Goal: Task Accomplishment & Management: Manage account settings

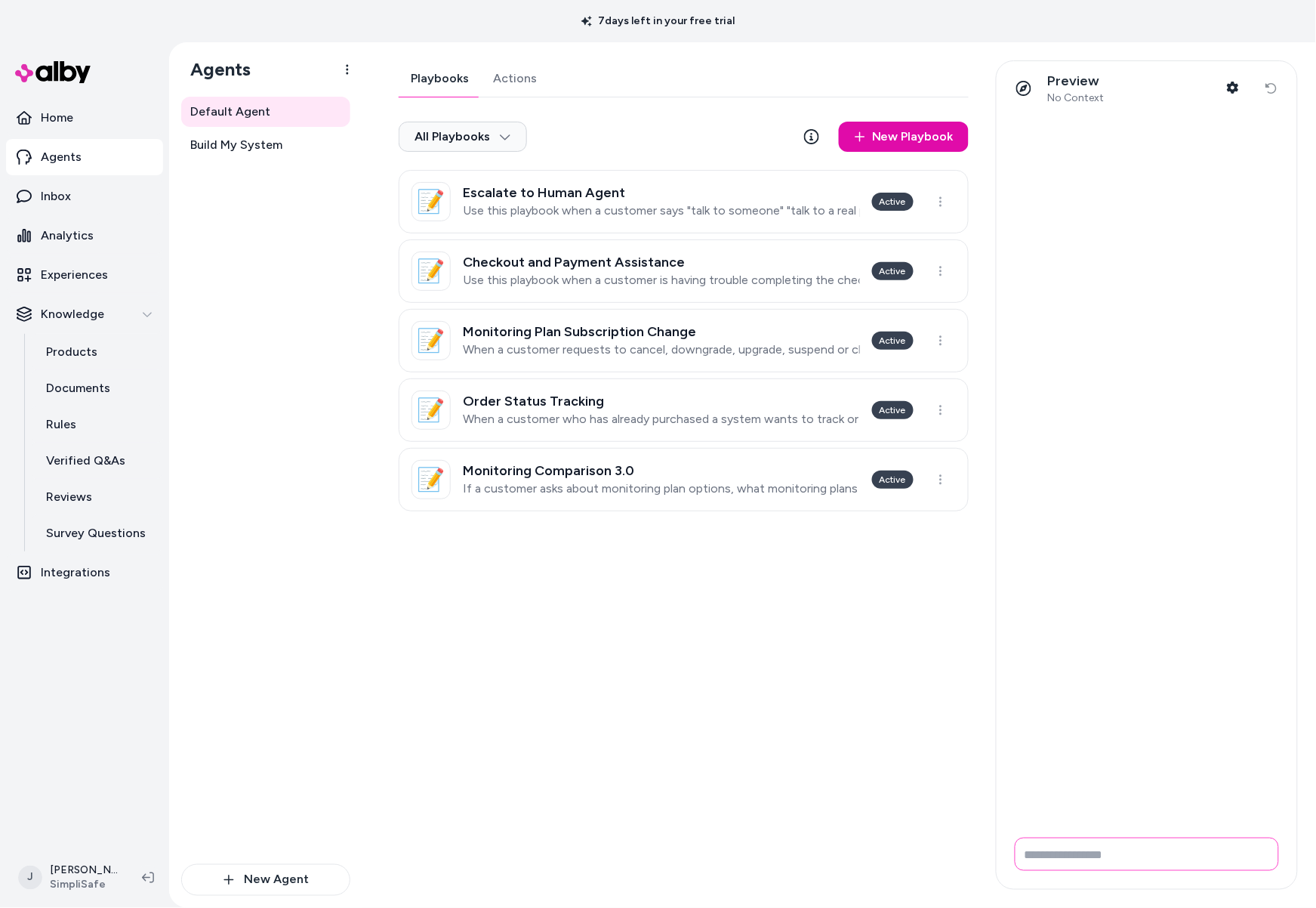
click at [1062, 860] on input "Write your prompt here" at bounding box center [1147, 854] width 265 height 33
type input "**********"
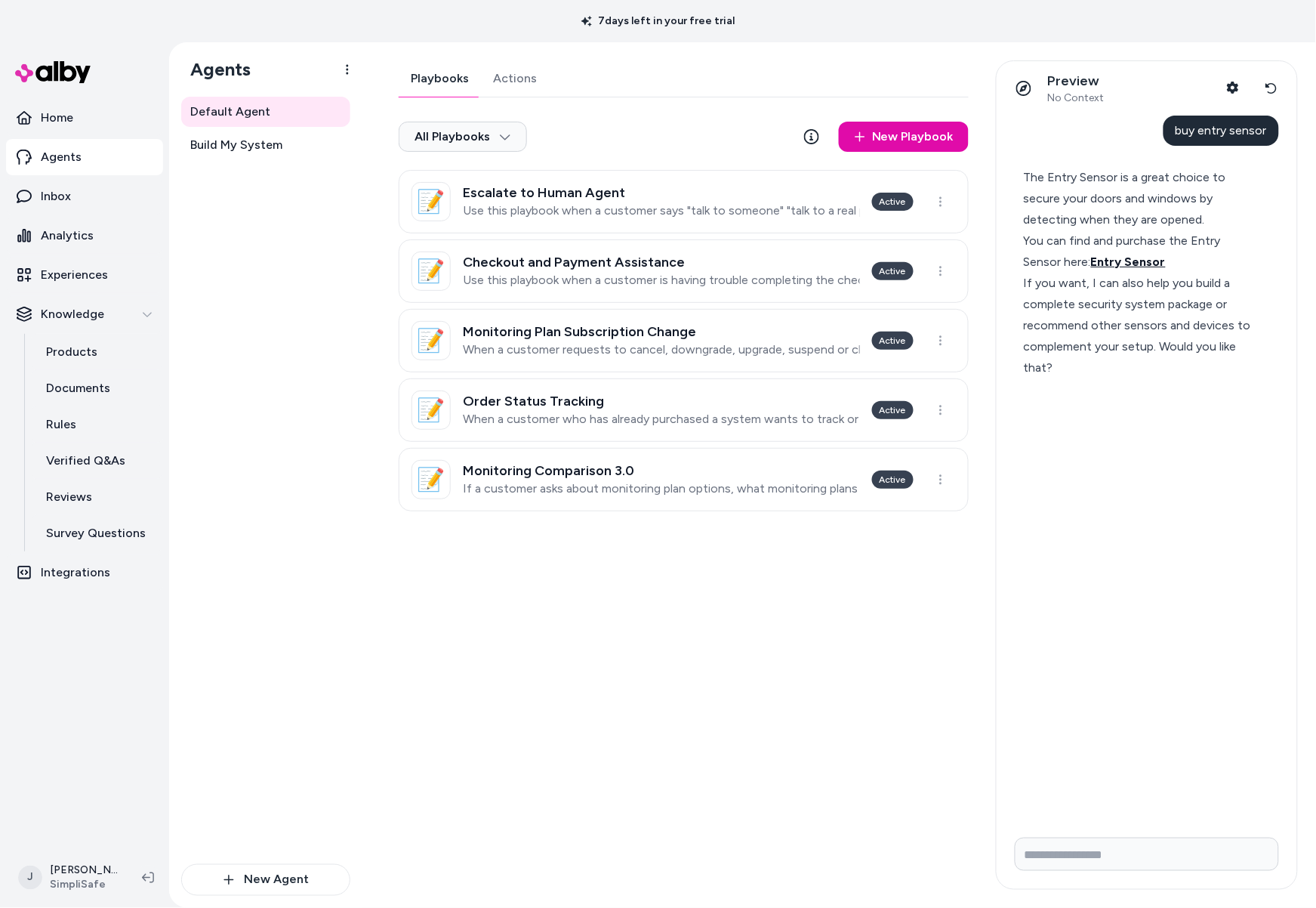
click at [1142, 258] on span "Entry Sensor" at bounding box center [1128, 262] width 75 height 14
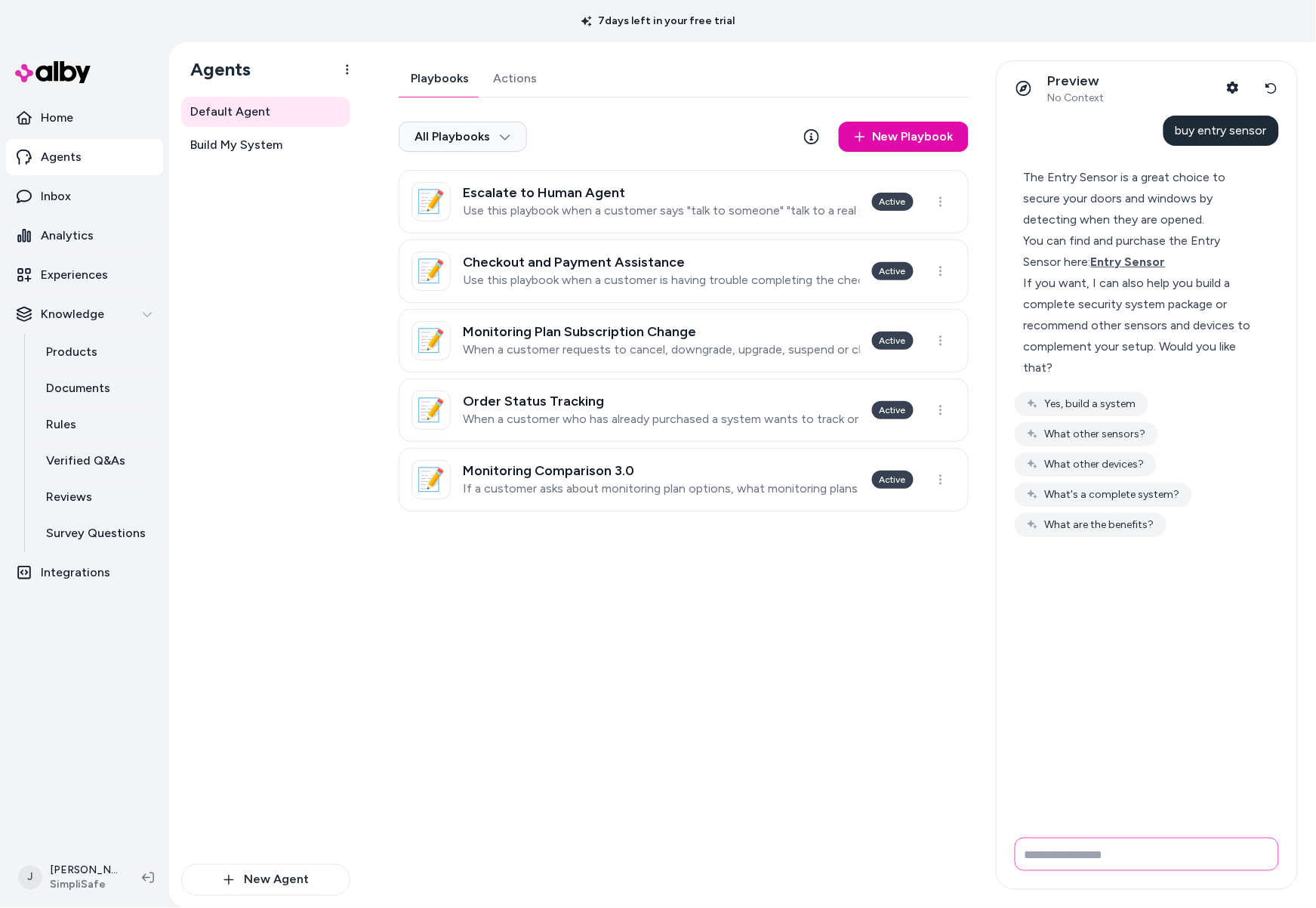
click at [1075, 857] on input "Write your prompt here" at bounding box center [1147, 854] width 265 height 33
type input "**********"
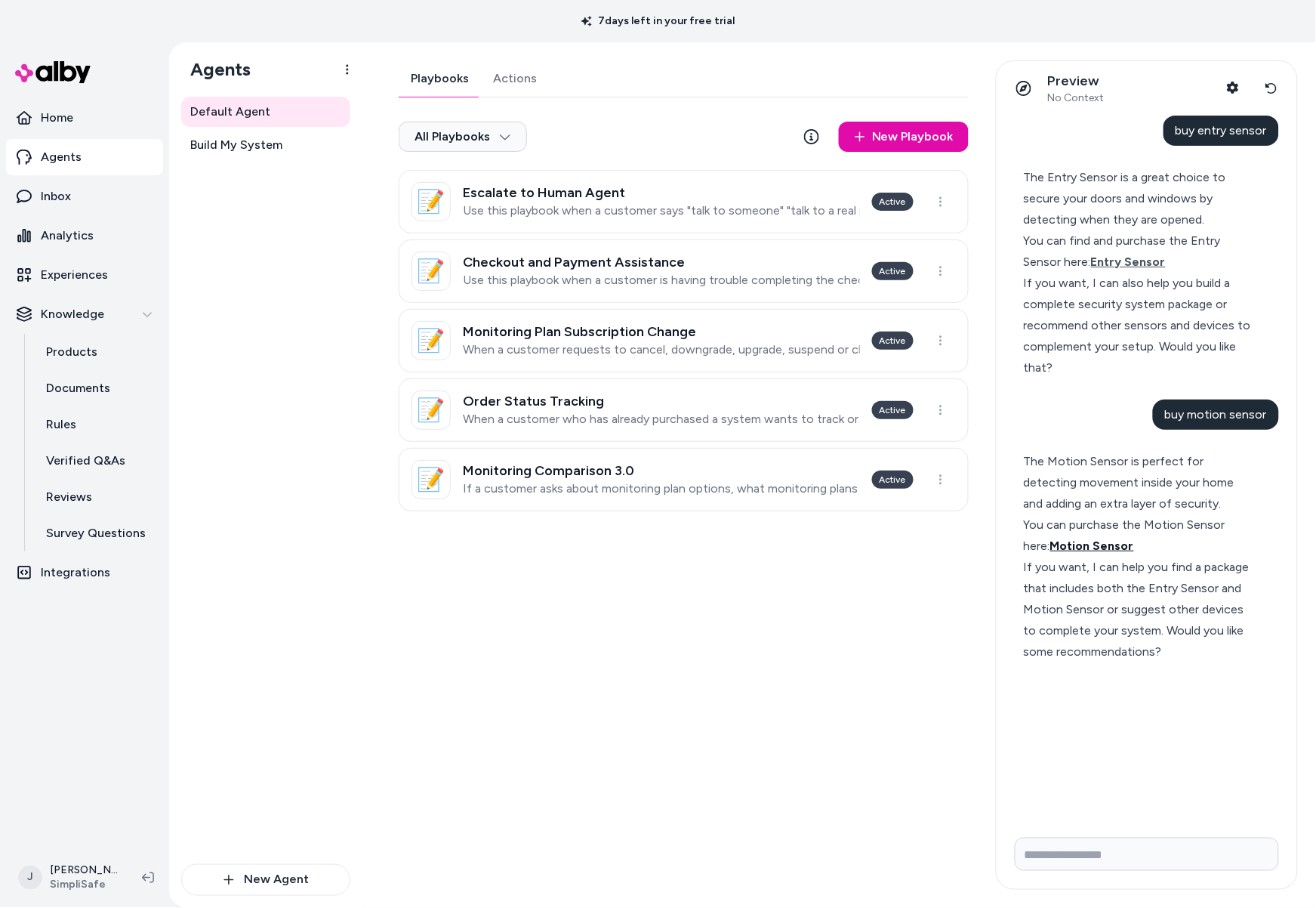
click at [1059, 547] on span "Motion Sensor" at bounding box center [1092, 546] width 84 height 14
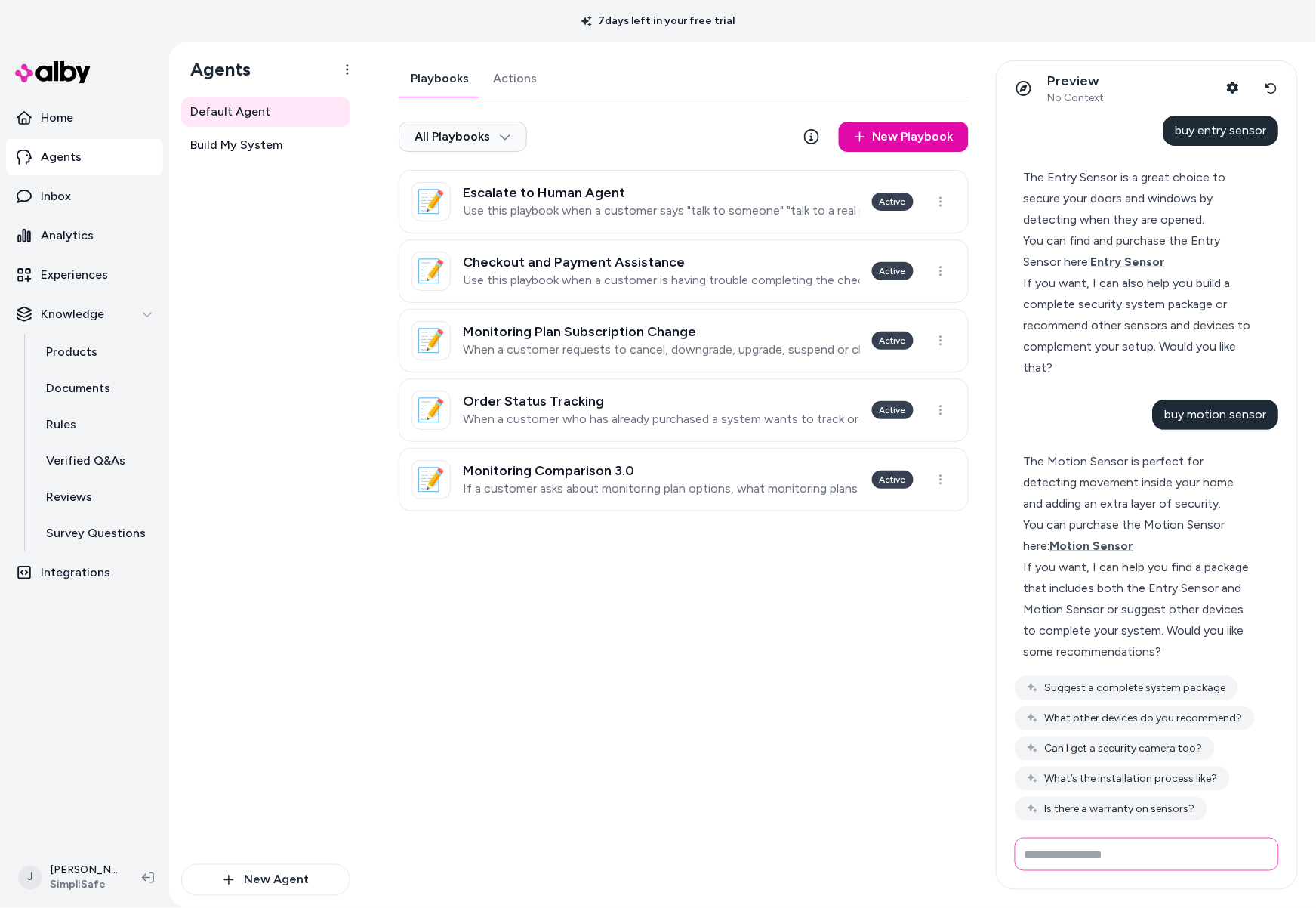
click at [1046, 842] on input "Write your prompt here" at bounding box center [1147, 854] width 265 height 33
type input "**********"
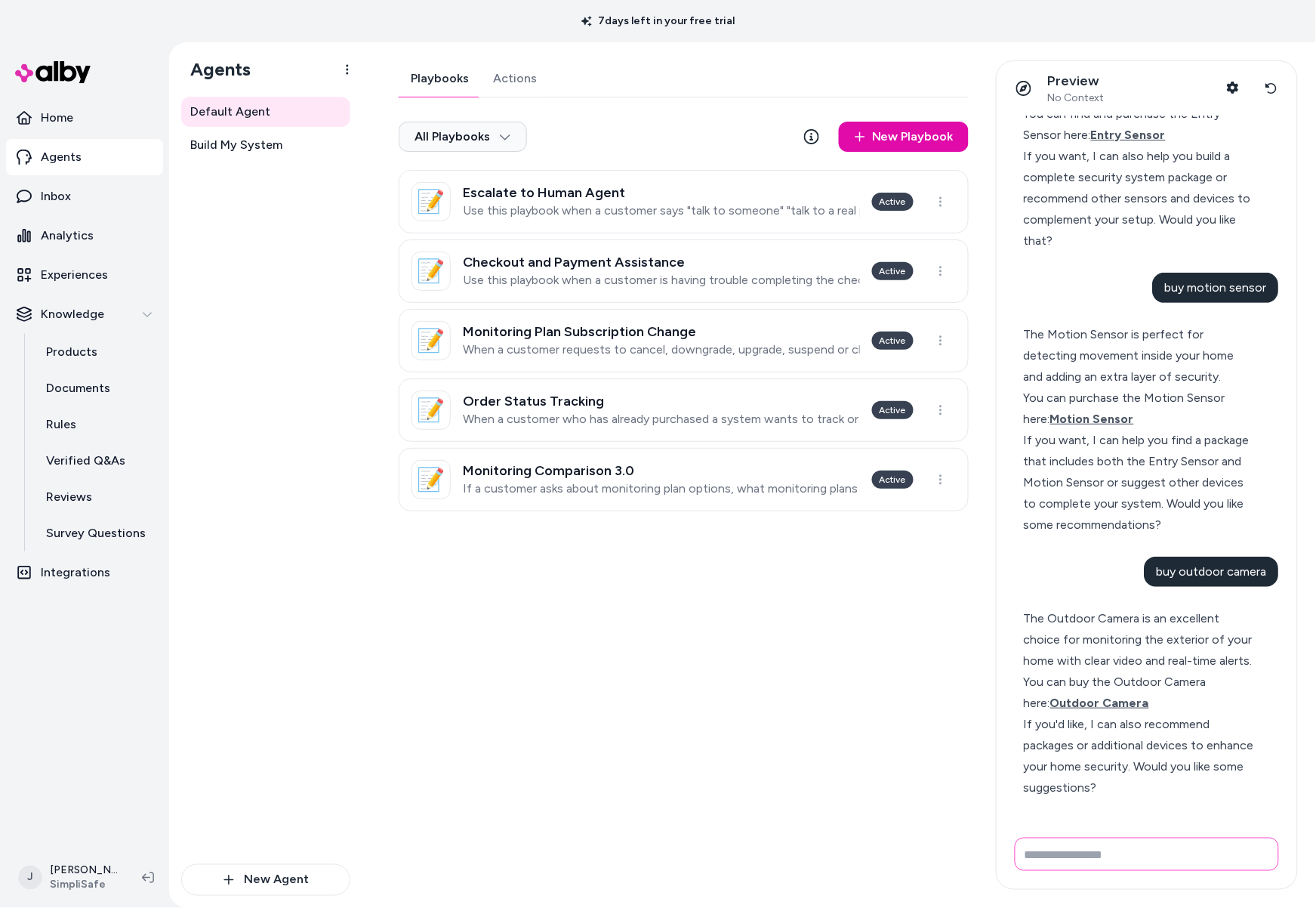
scroll to position [147, 0]
click at [1057, 702] on span "Outdoor Camera" at bounding box center [1100, 703] width 99 height 14
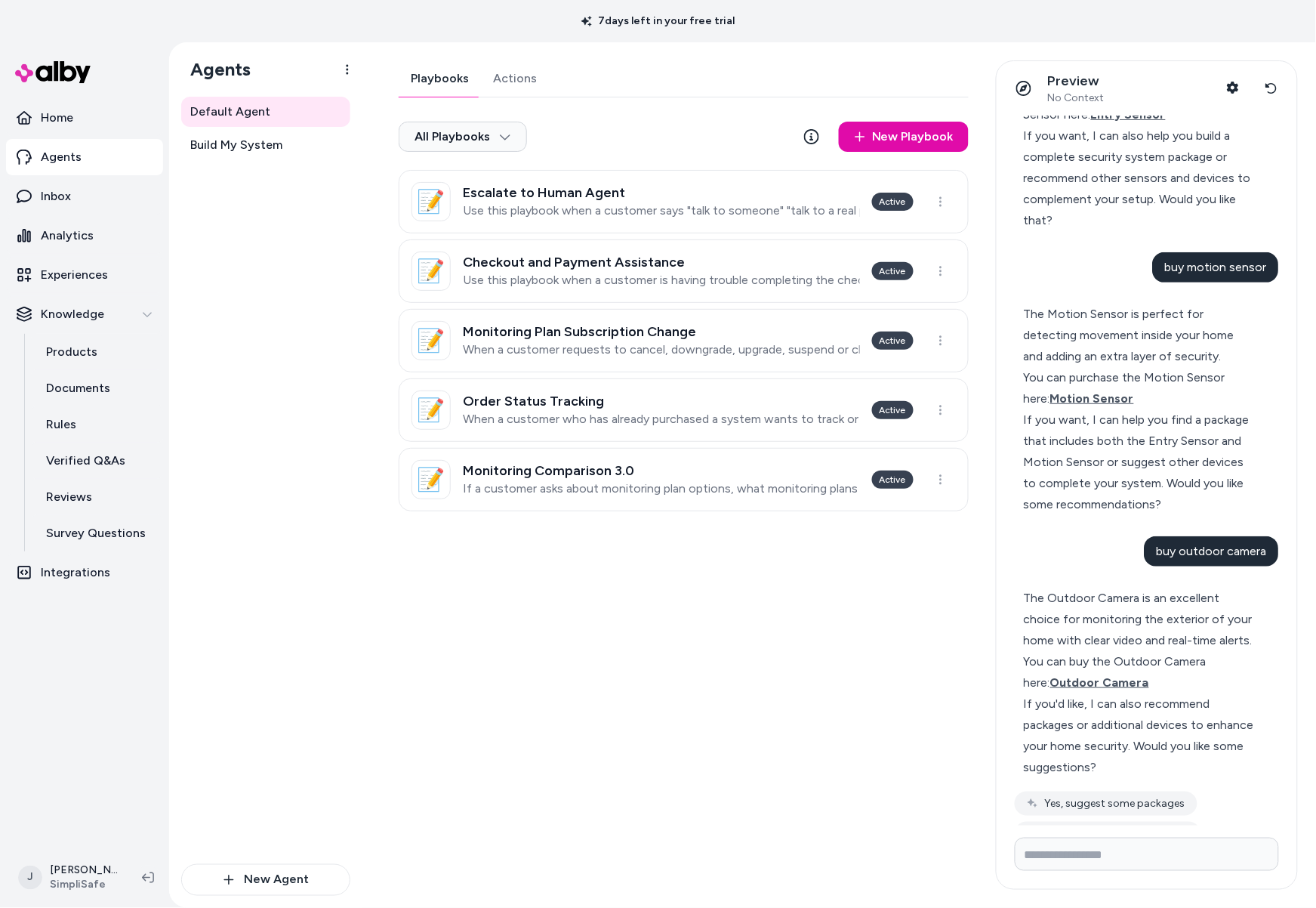
scroll to position [192, 0]
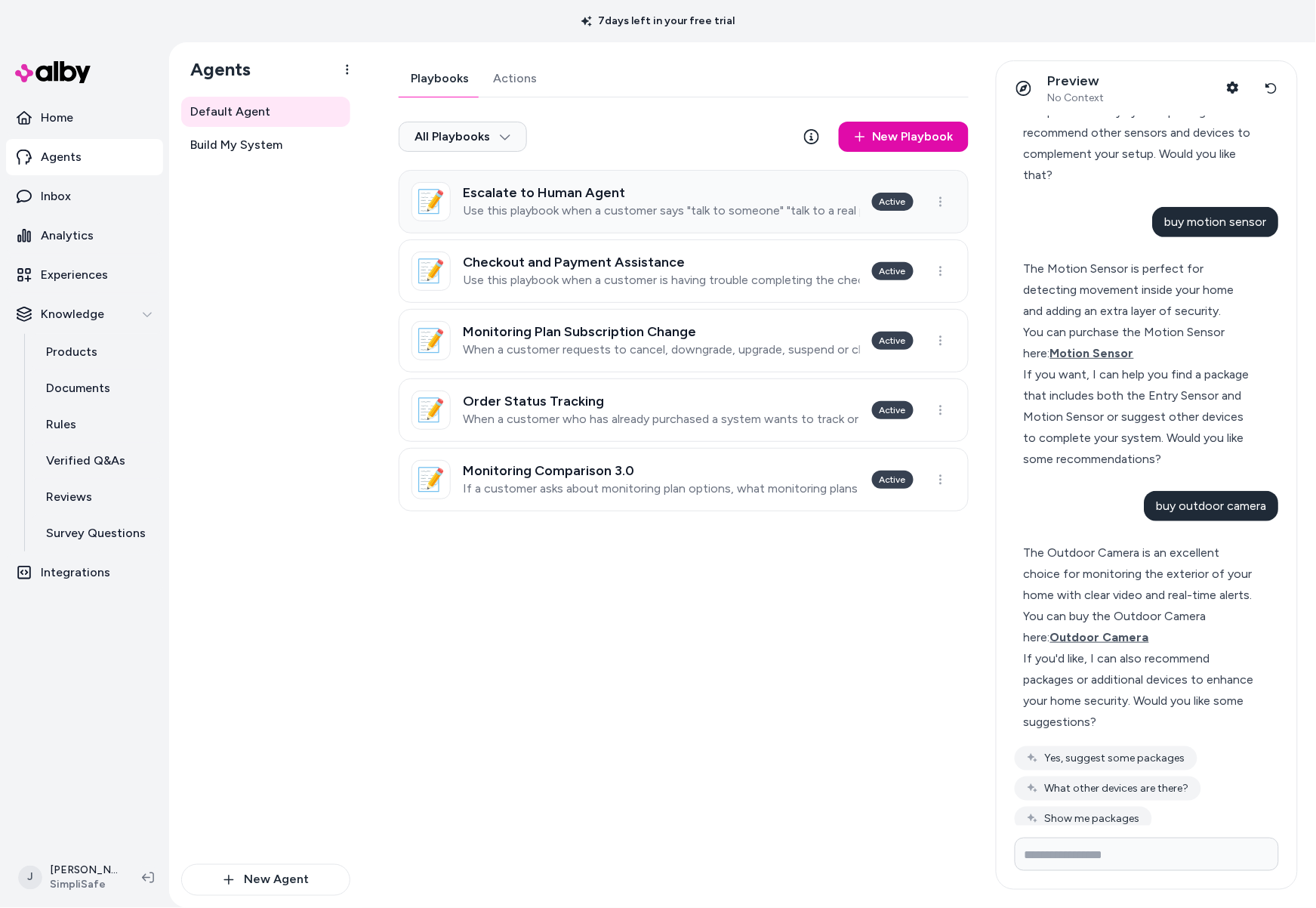
click at [635, 207] on p "Use this playbook when a customer says "talk to someone" "talk to a real person…" at bounding box center [662, 211] width 397 height 15
click at [576, 280] on p "Use this playbook when a customer is having trouble completing the checkout pro…" at bounding box center [662, 280] width 397 height 15
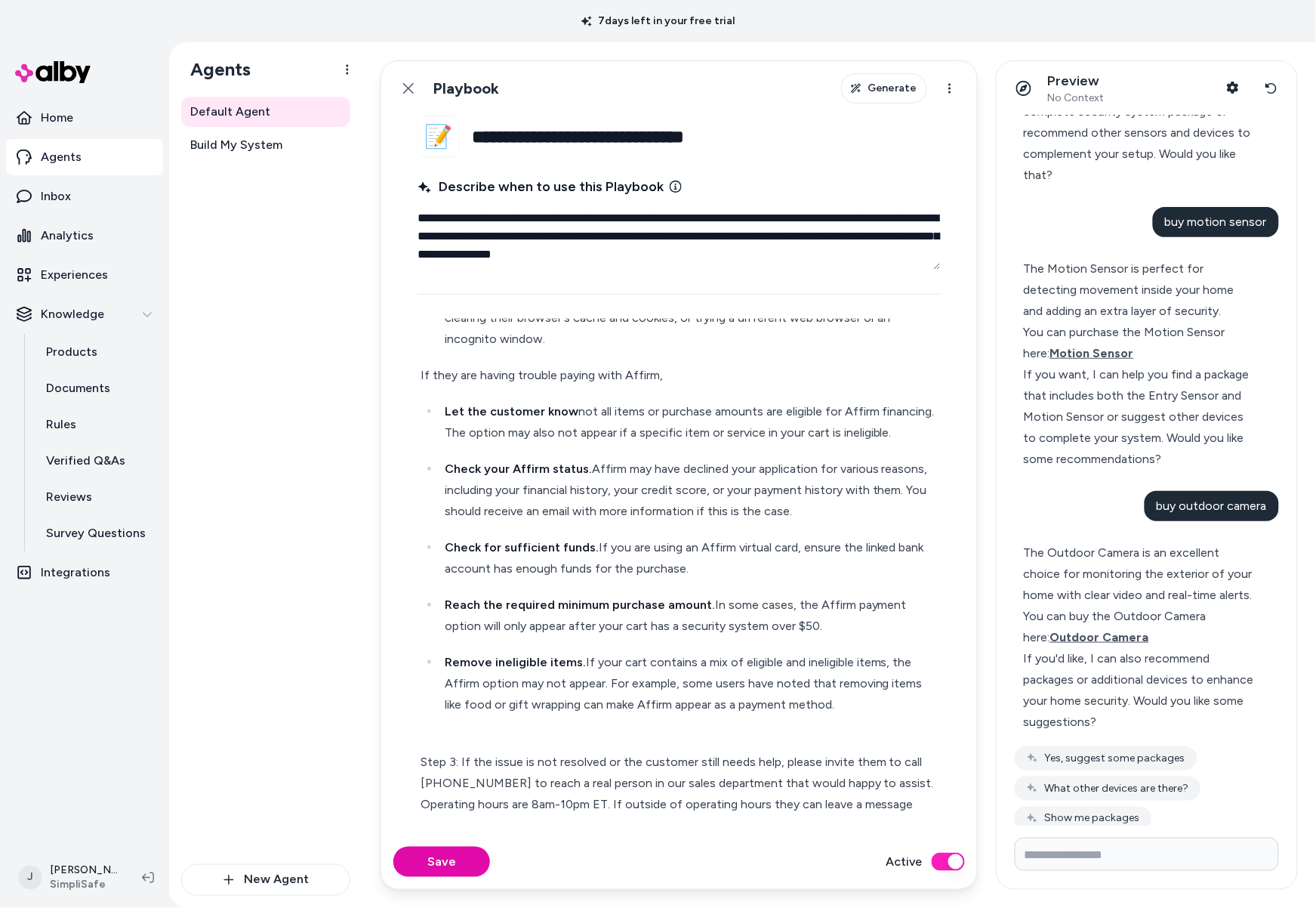
scroll to position [656, 0]
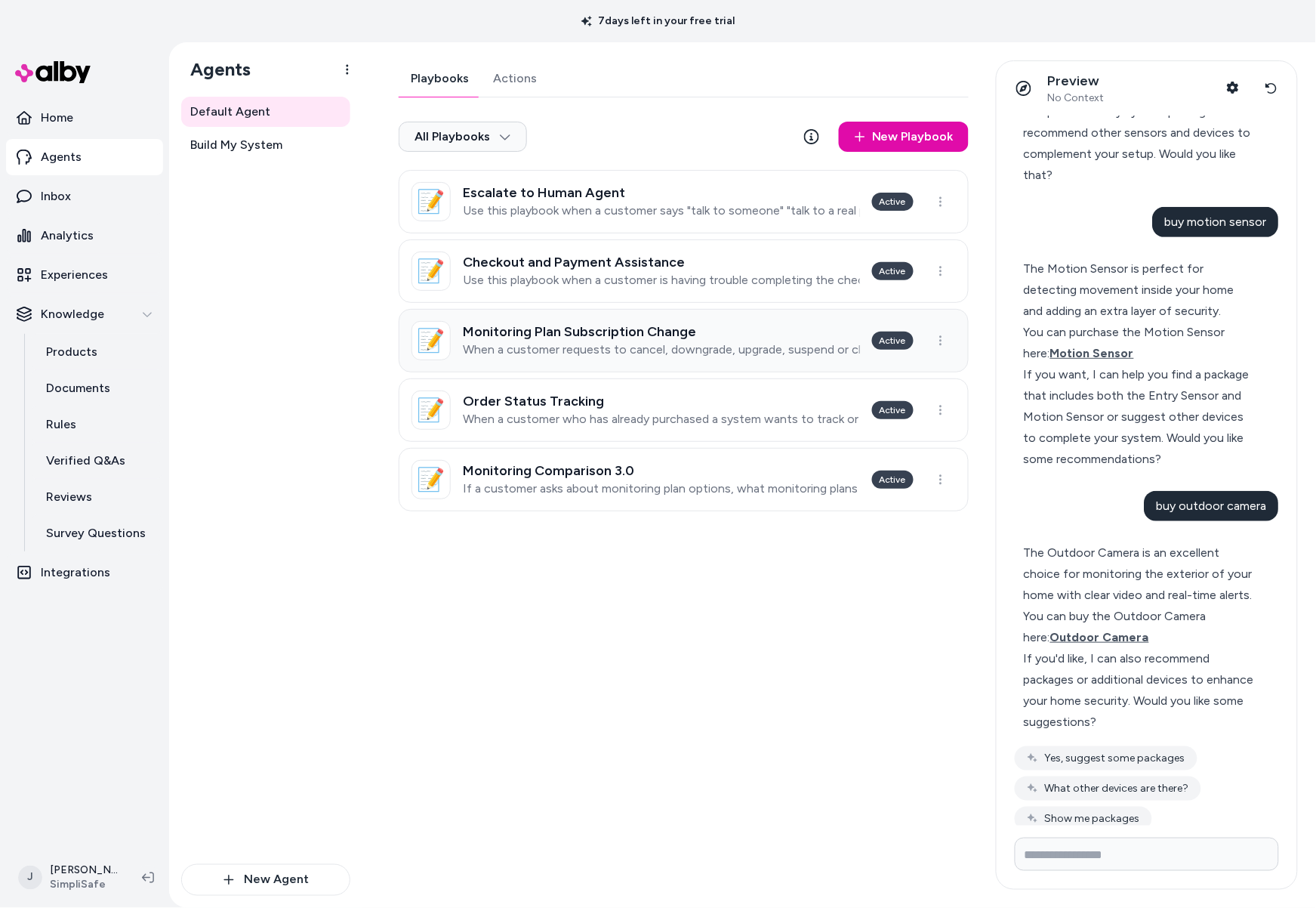
click at [583, 339] on h3 "Monitoring Plan Subscription Change" at bounding box center [662, 332] width 397 height 15
click at [596, 477] on h3 "Monitoring Comparison 3.0" at bounding box center [662, 471] width 397 height 15
click at [543, 193] on h3 "Escalate to Human Agent" at bounding box center [662, 192] width 397 height 15
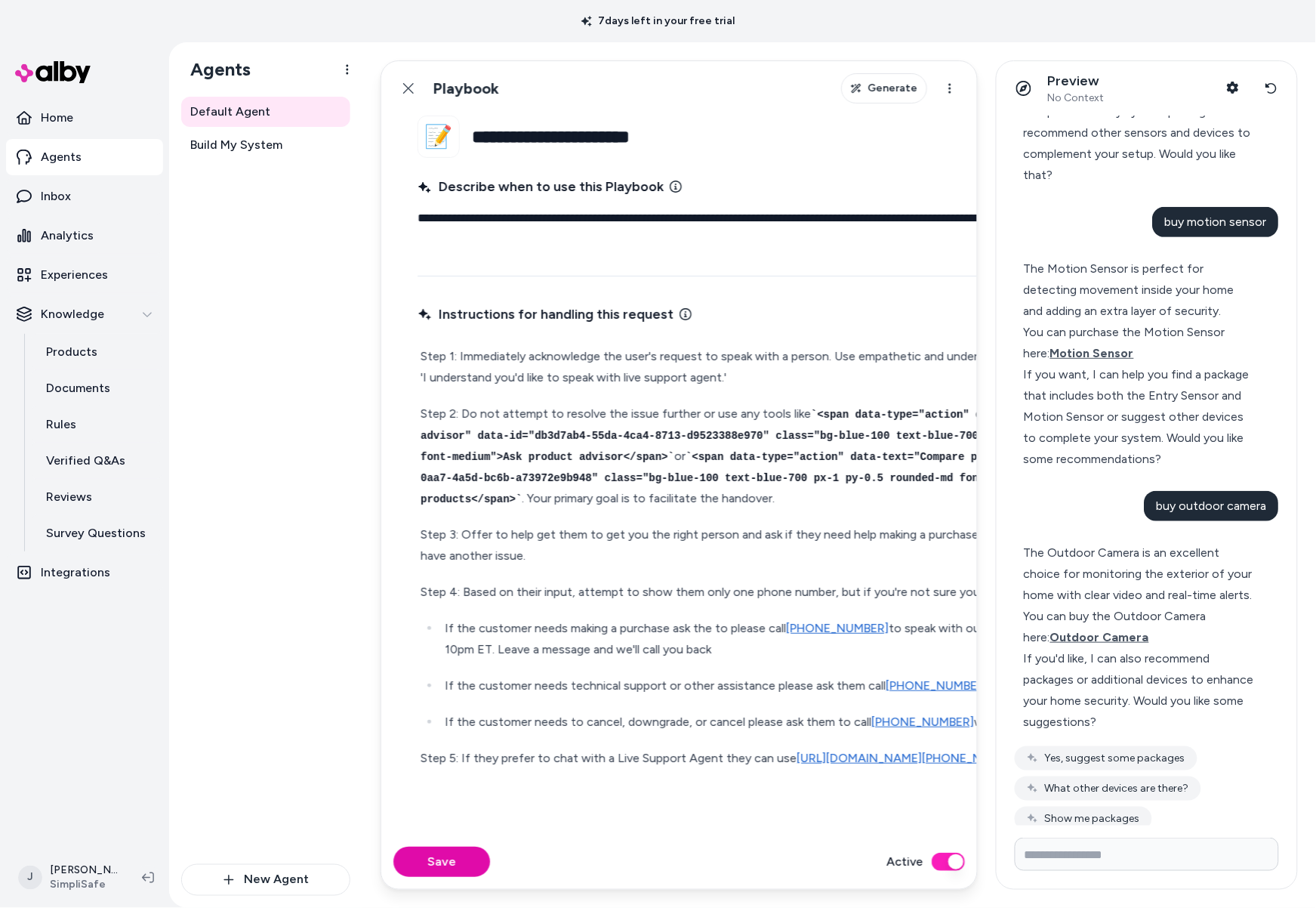
click at [571, 430] on code "<span data-type="action" data-text="Ask product advisor" data-id="db3d7ab4-55da…" at bounding box center [776, 435] width 711 height 54
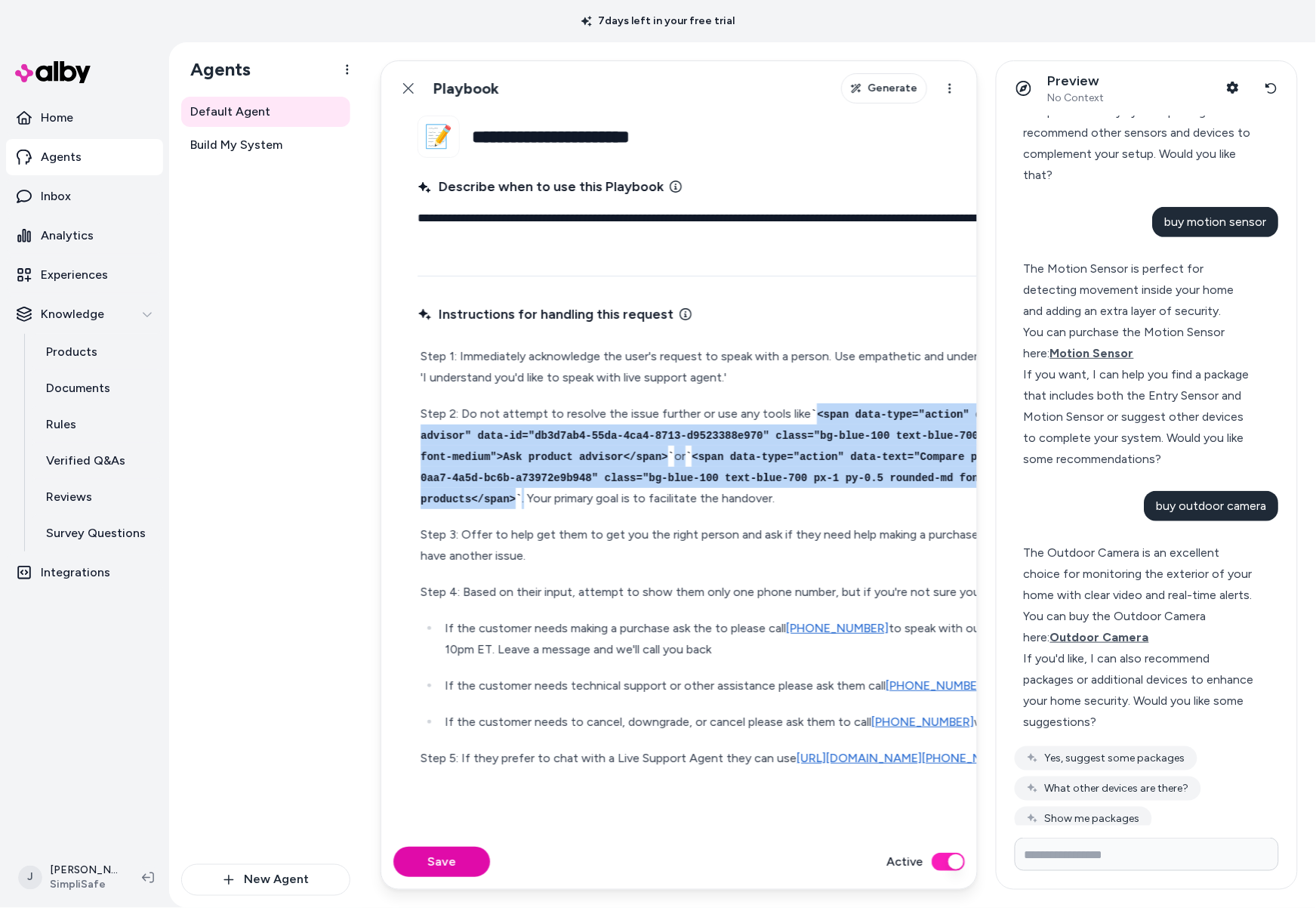
drag, startPoint x: 808, startPoint y: 412, endPoint x: 627, endPoint y: 501, distance: 201.7
click at [627, 501] on p "Step 2: Do not attempt to resolve the issue further or use any tools like <span…" at bounding box center [789, 456] width 735 height 106
type textarea "*"
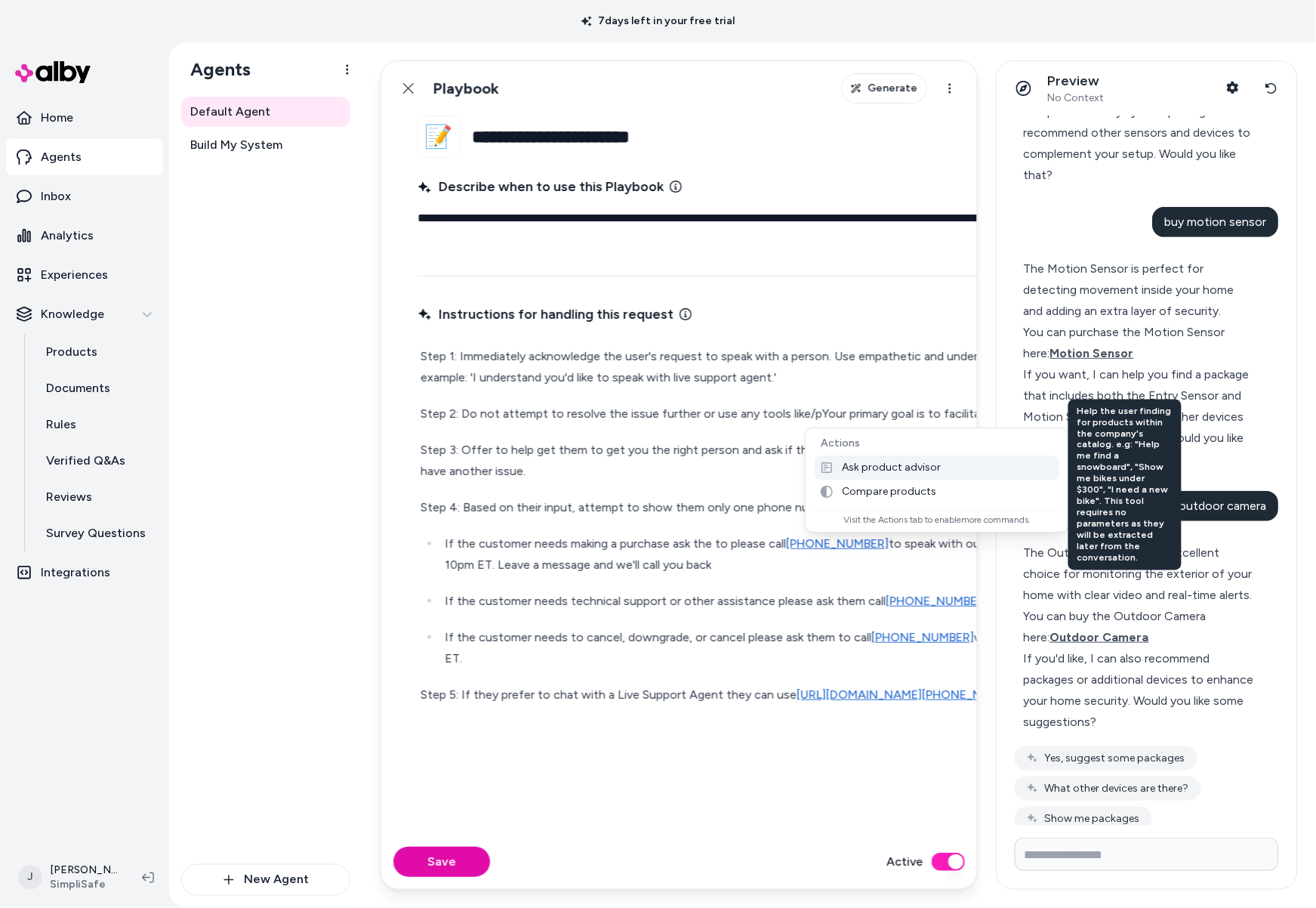
click at [846, 468] on p "Ask product advisor" at bounding box center [891, 468] width 99 height 14
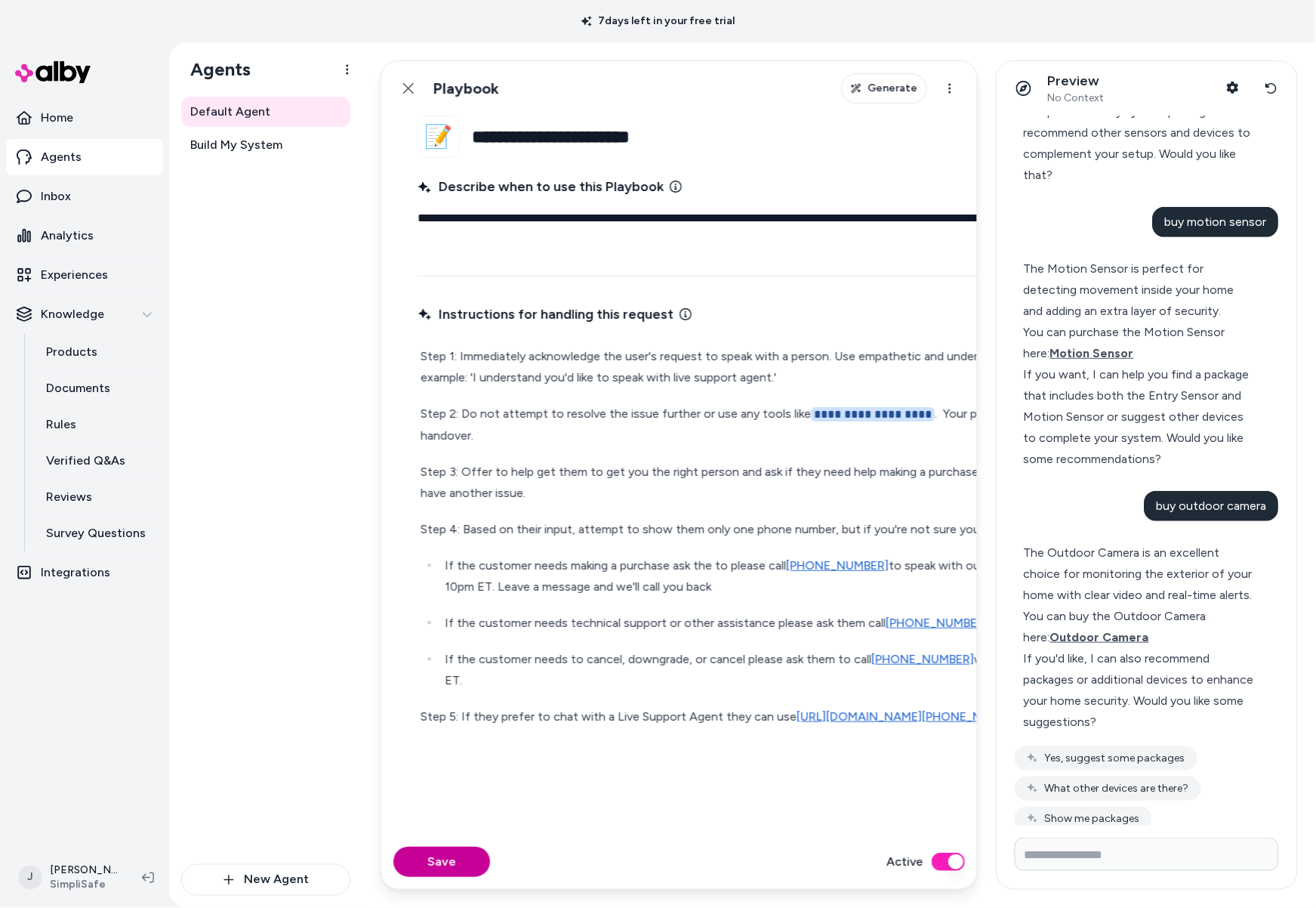
click at [443, 848] on button "Save" at bounding box center [442, 861] width 97 height 30
type textarea "*"
click at [1158, 847] on input "Write your prompt here" at bounding box center [1147, 854] width 265 height 33
type input "**********"
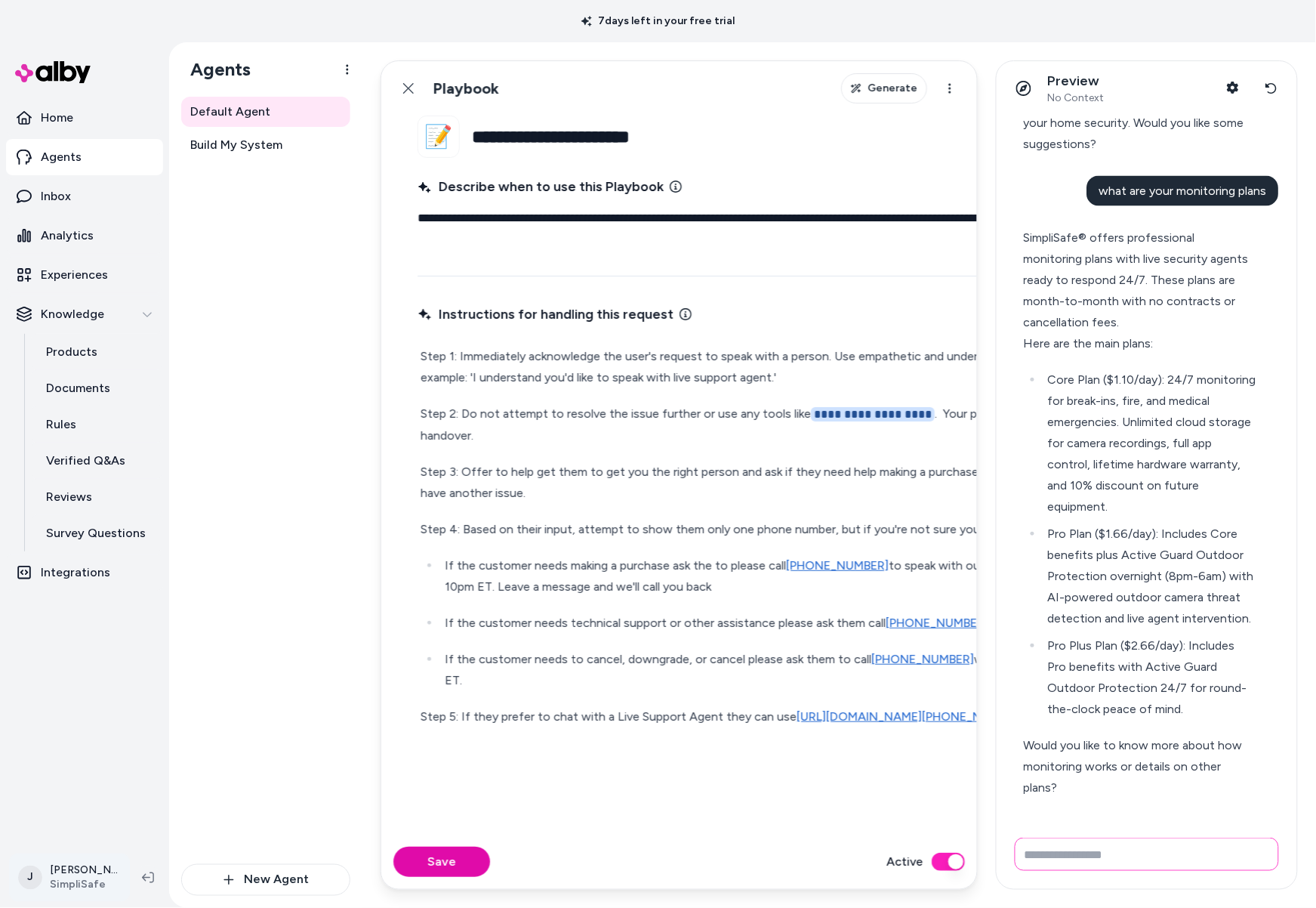
scroll to position [857, 0]
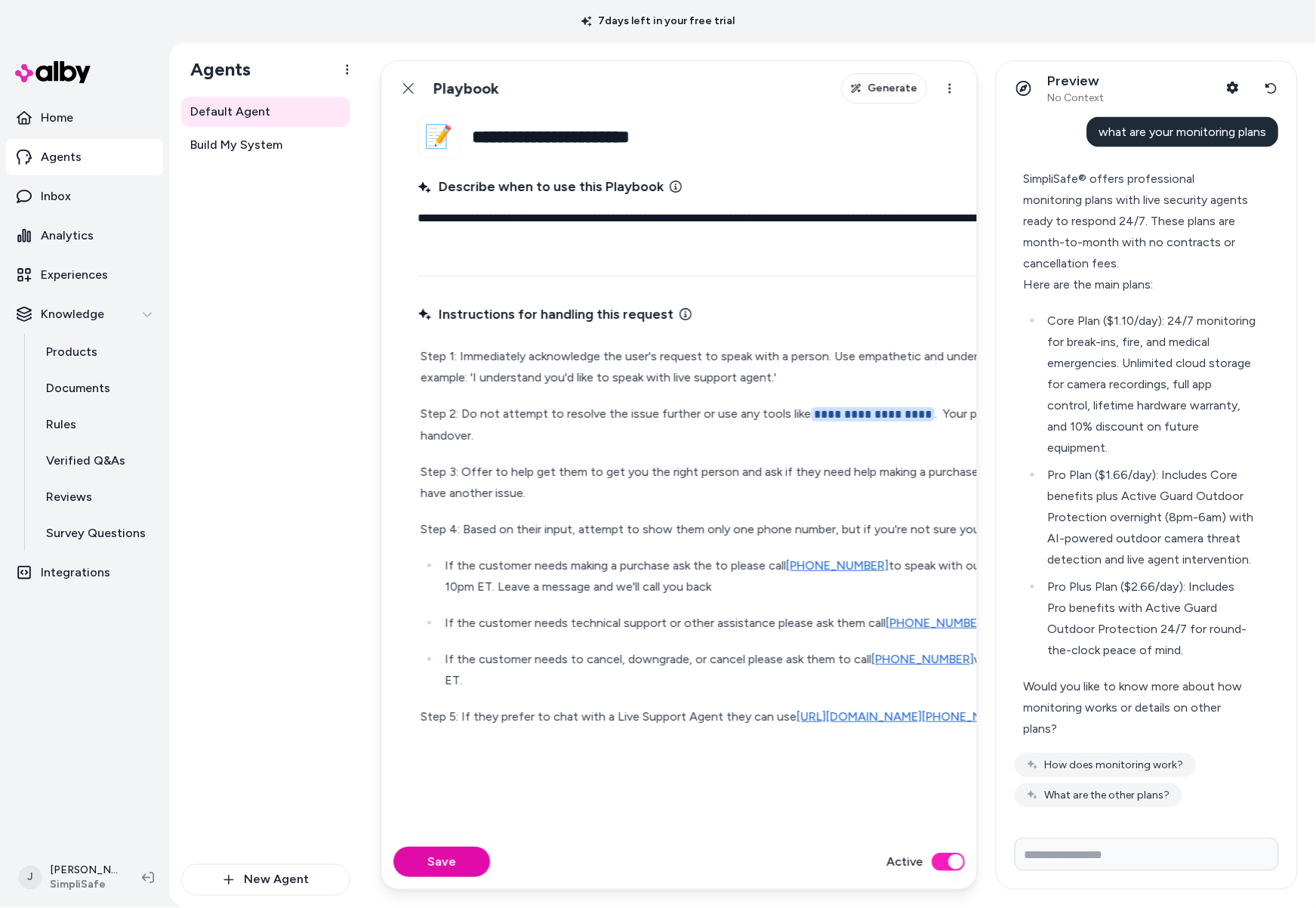
type textarea "*"
click at [1079, 863] on input "Write your prompt here" at bounding box center [1147, 854] width 265 height 33
type input "**********"
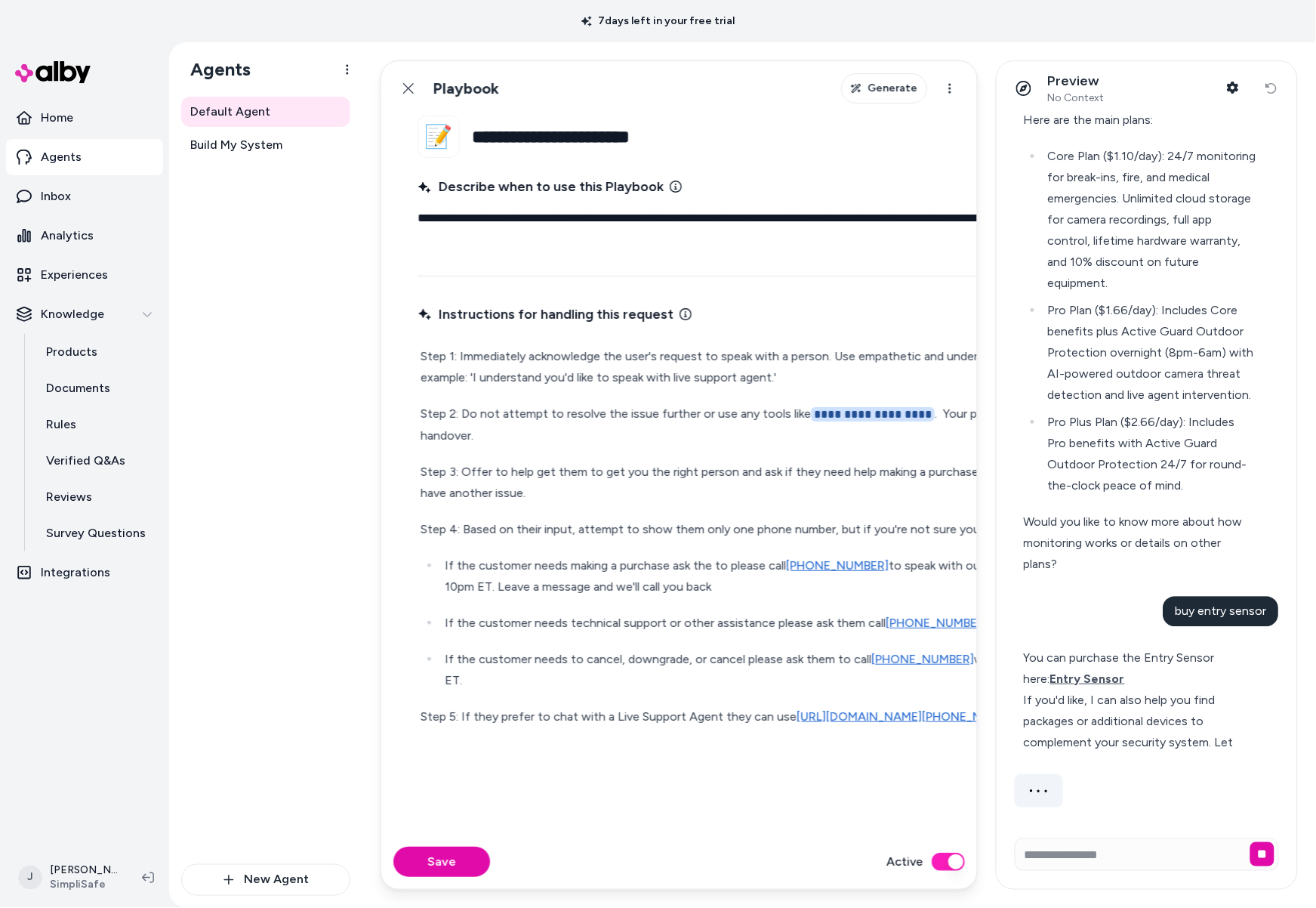
scroll to position [1011, 0]
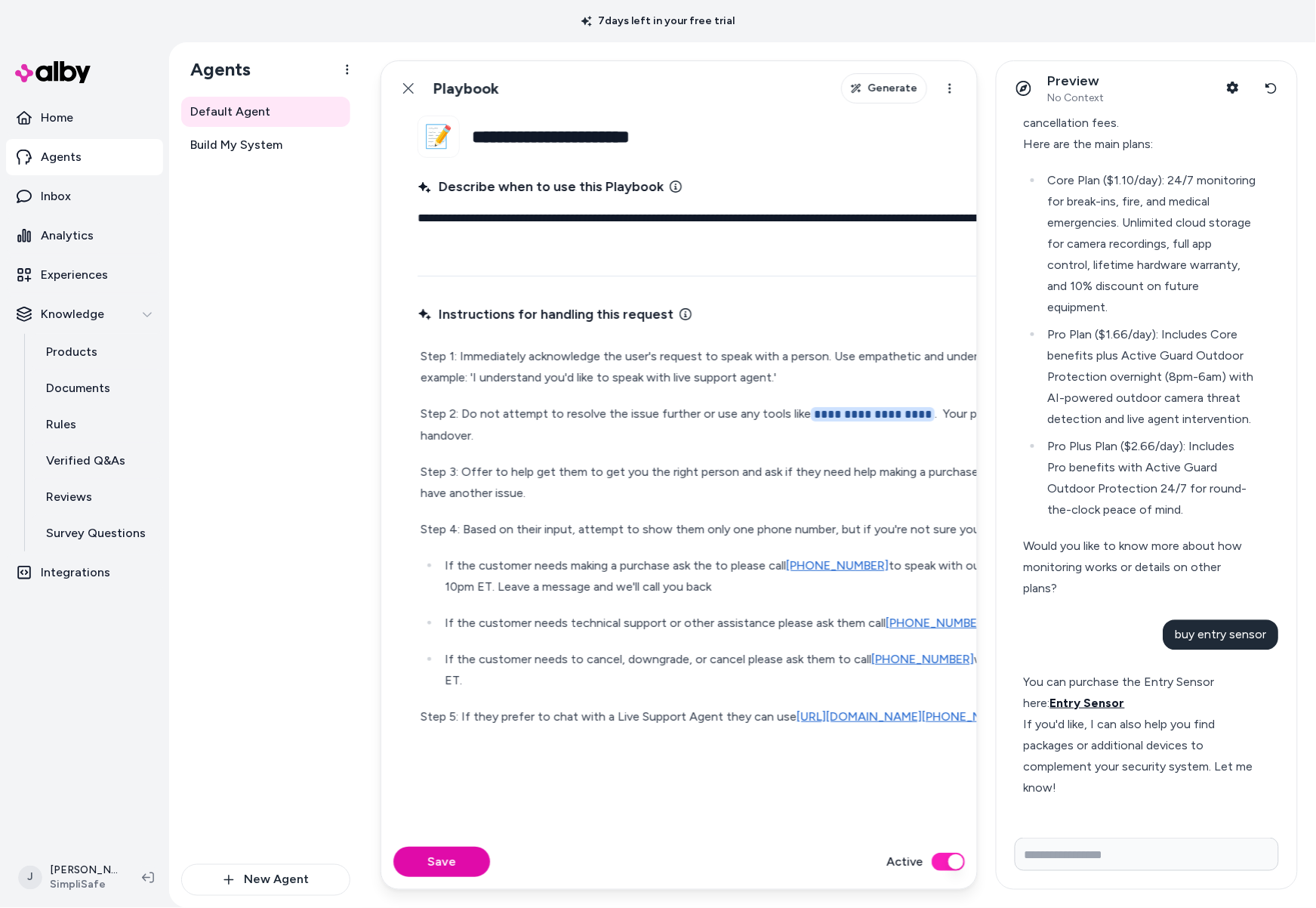
click at [1059, 707] on span "Entry Sensor" at bounding box center [1087, 703] width 75 height 14
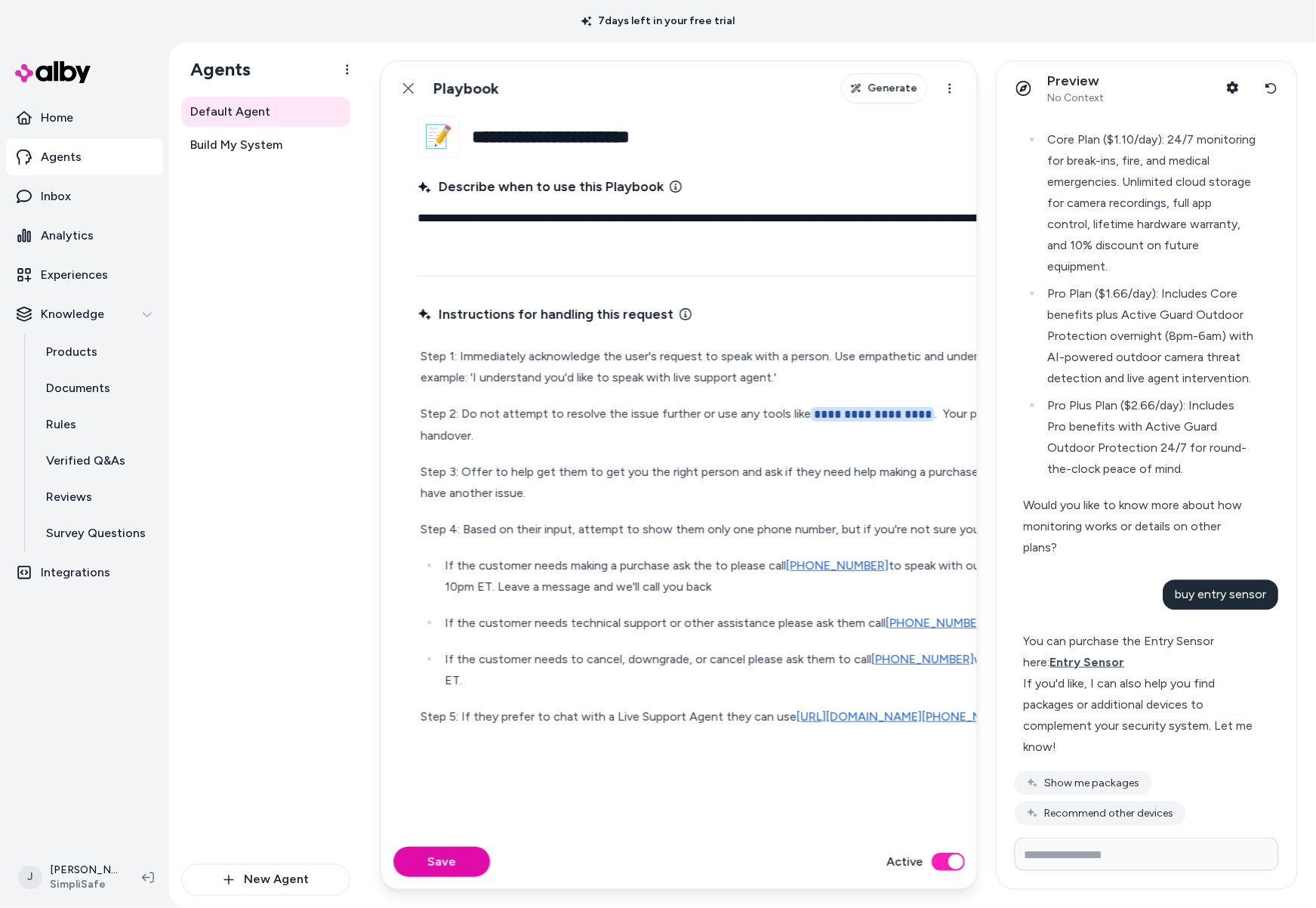
scroll to position [1056, 0]
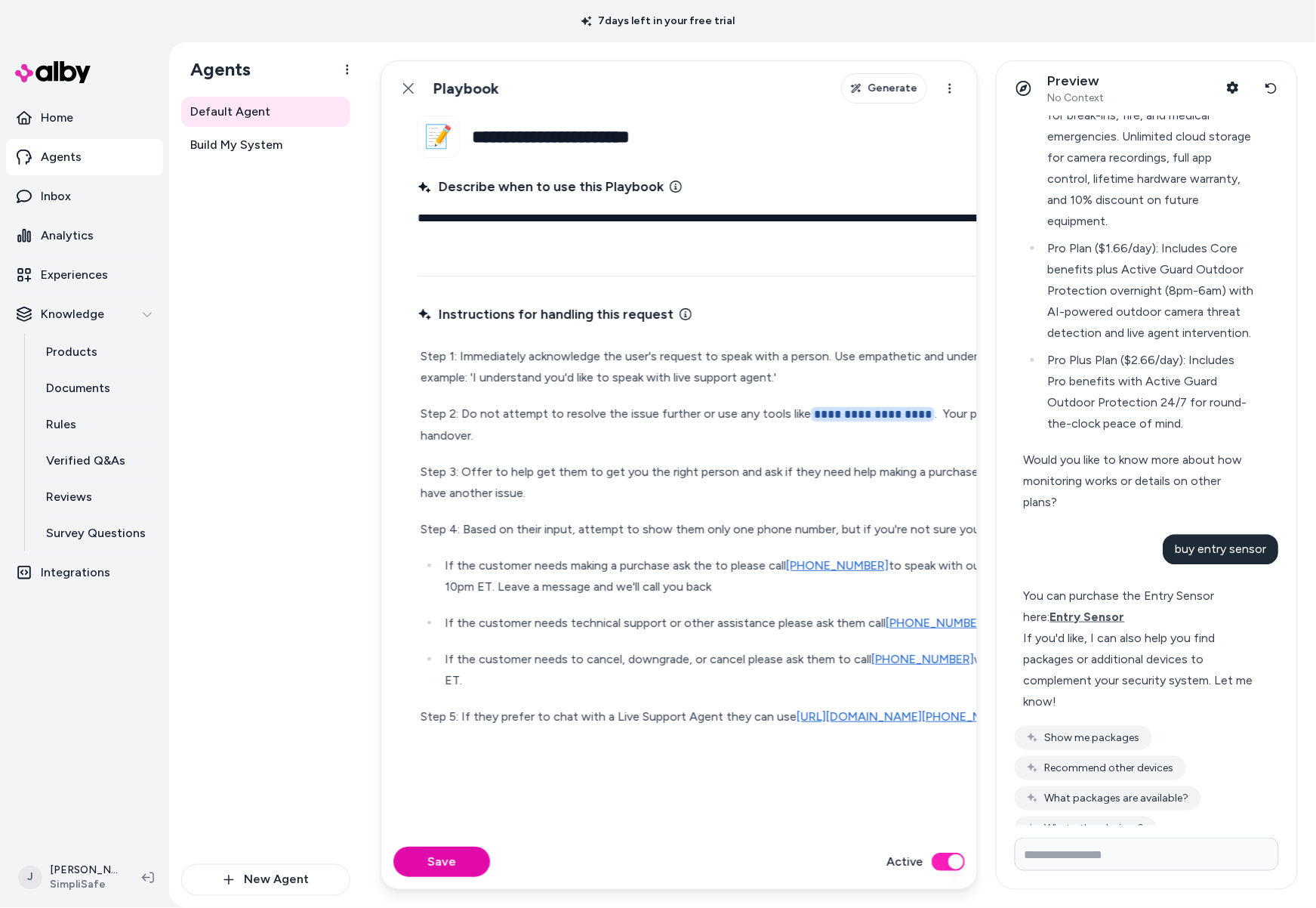
type textarea "*"
click at [1146, 859] on input "Write your prompt here" at bounding box center [1147, 854] width 265 height 33
type input "**********"
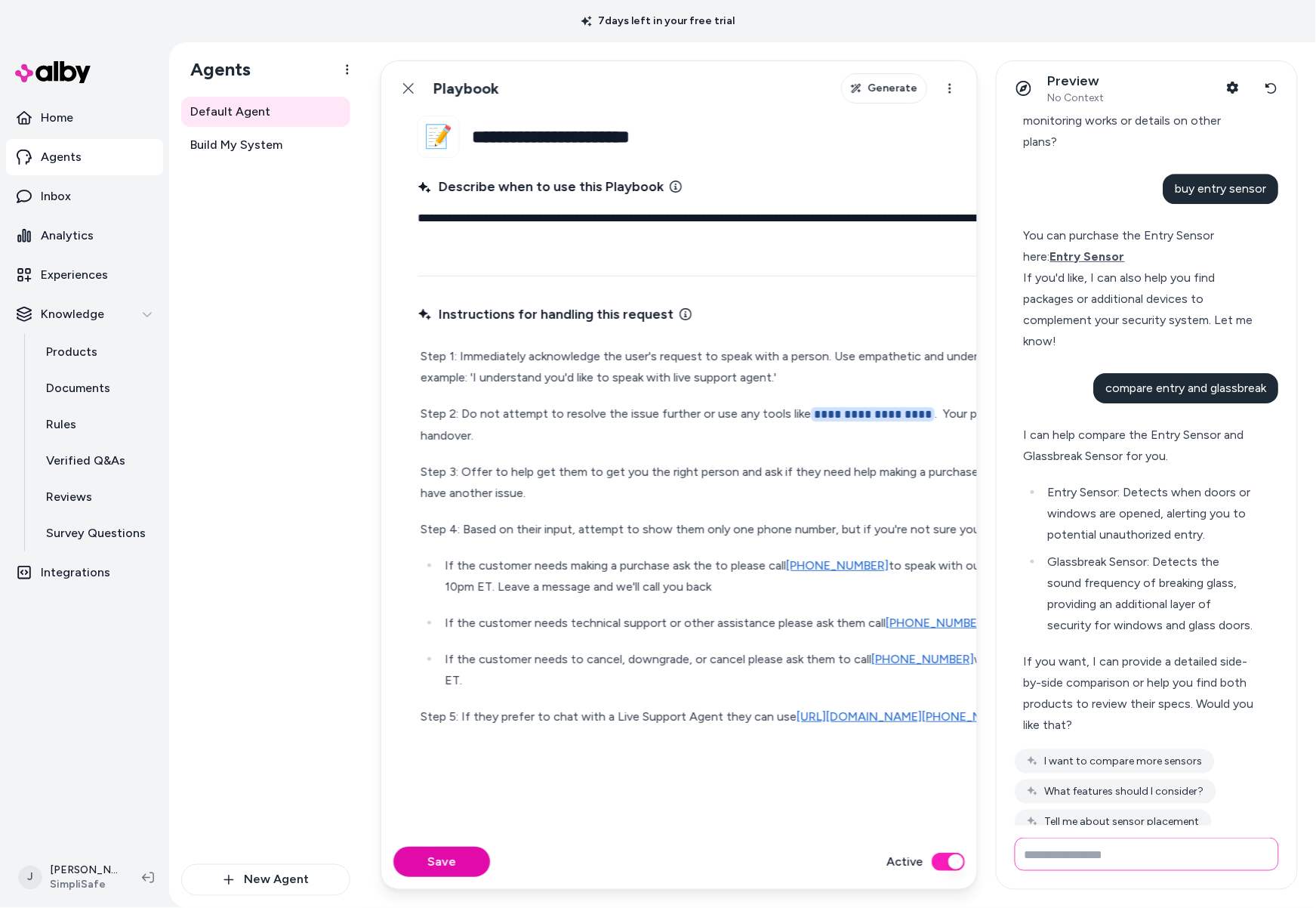
scroll to position [1460, 0]
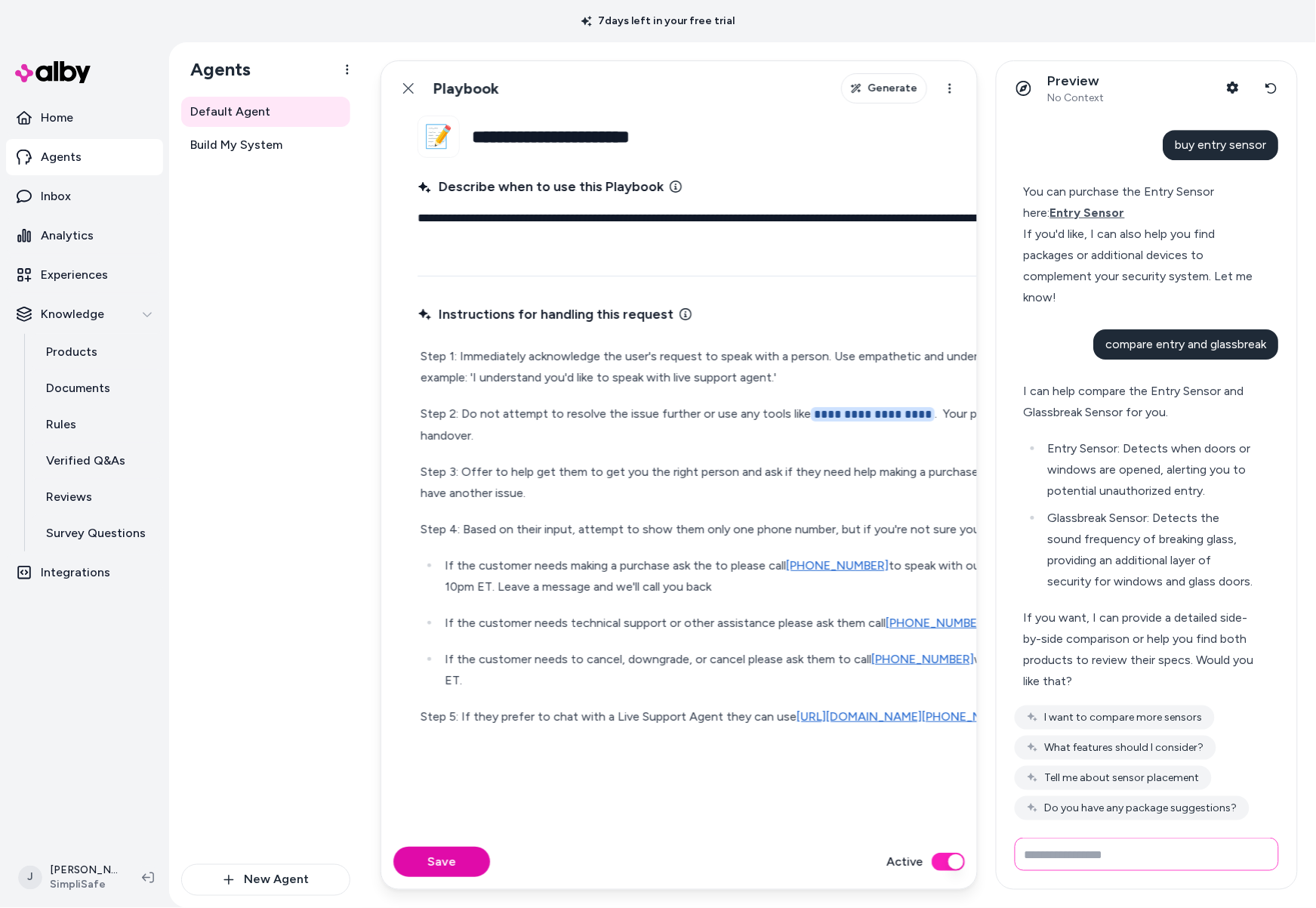
click at [1131, 847] on input "Write your prompt here" at bounding box center [1147, 854] width 265 height 33
type input "***"
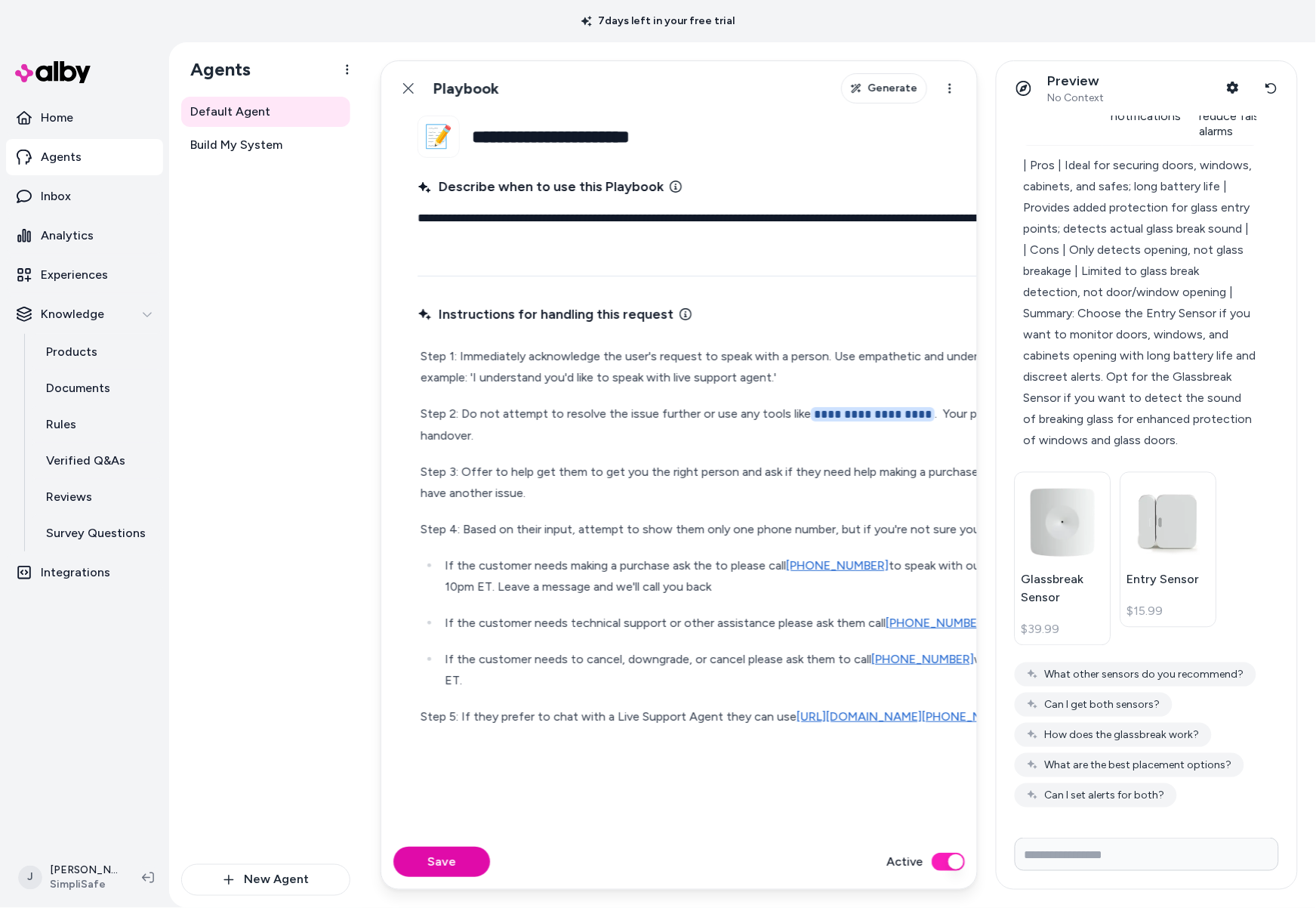
scroll to position [2664, 0]
click at [1069, 554] on img at bounding box center [1063, 520] width 83 height 84
click at [1160, 512] on img at bounding box center [1169, 520] width 83 height 76
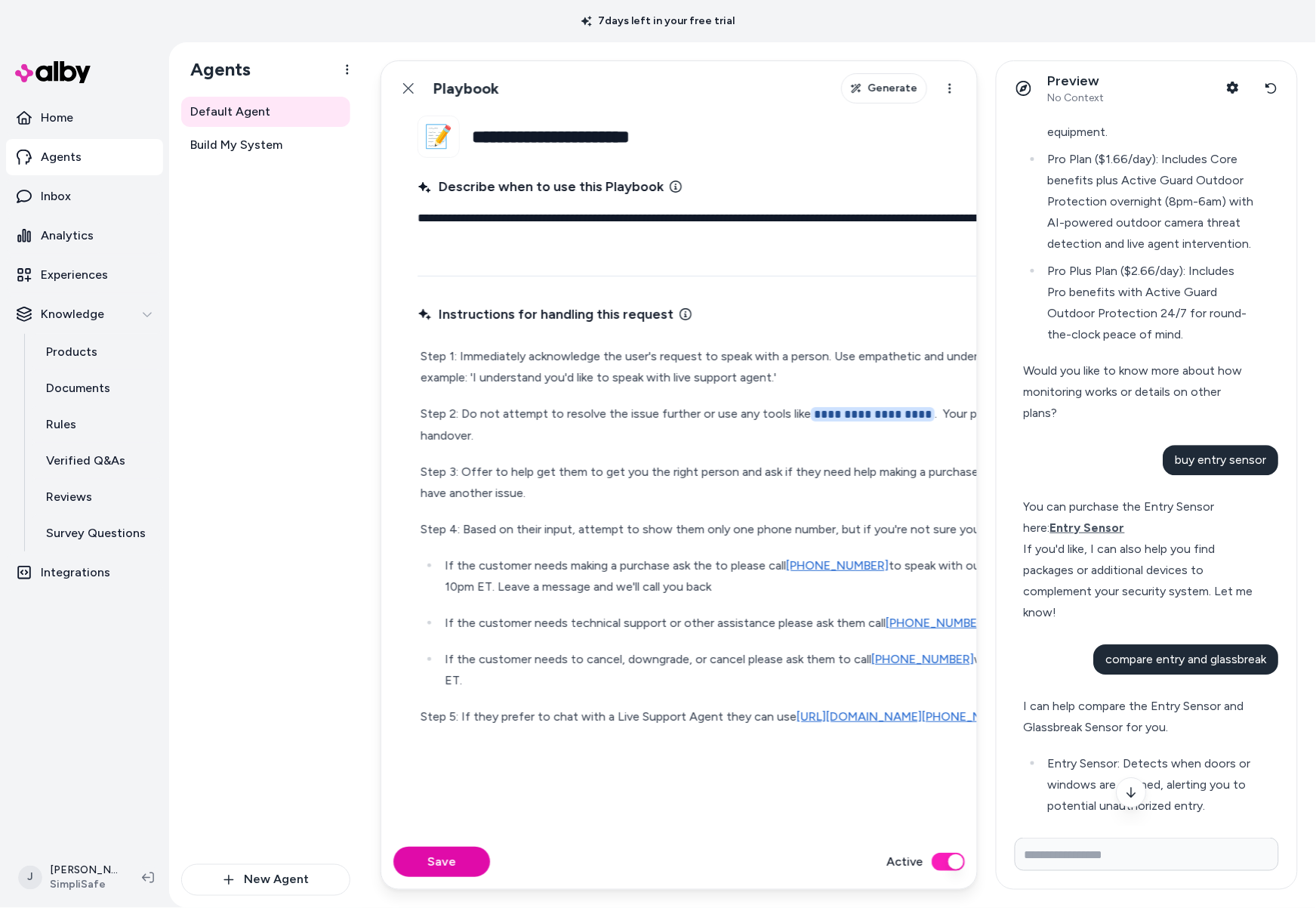
scroll to position [1169, 0]
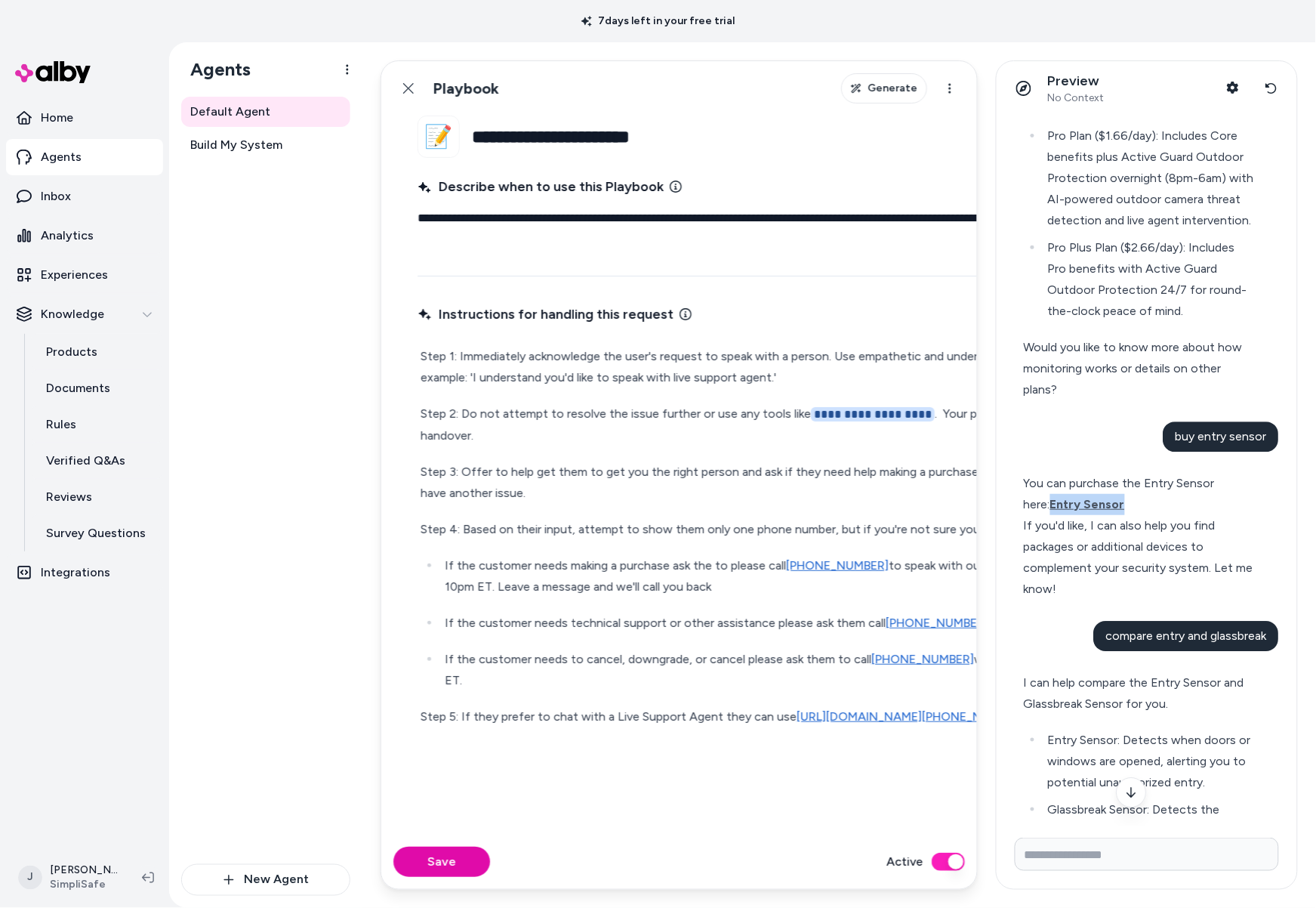
drag, startPoint x: 1143, startPoint y: 550, endPoint x: 1023, endPoint y: 551, distance: 120.0
click at [1023, 551] on div "You can purchase the Entry Sensor here: Entry Sensor If you'd like, I can also …" at bounding box center [1141, 536] width 251 height 145
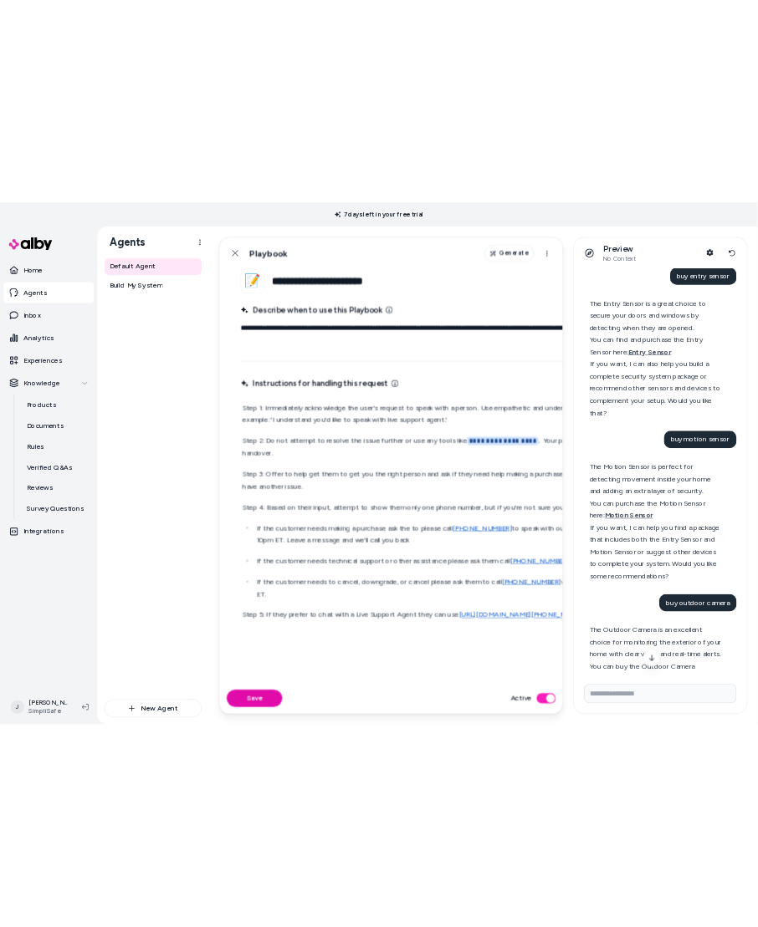
scroll to position [0, 0]
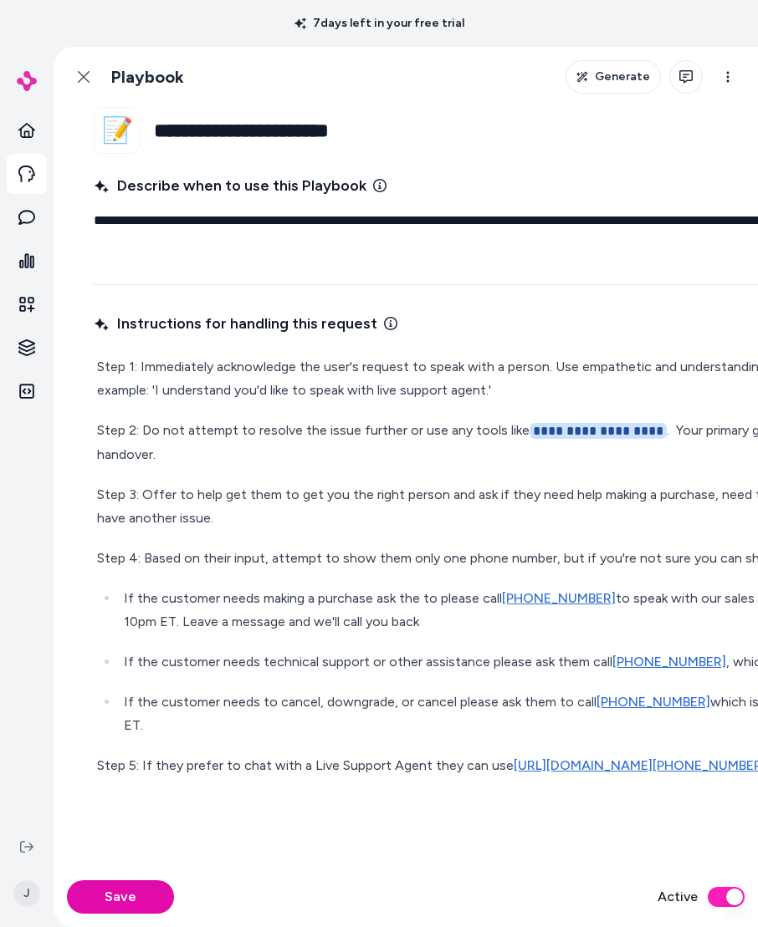
type textarea "*"
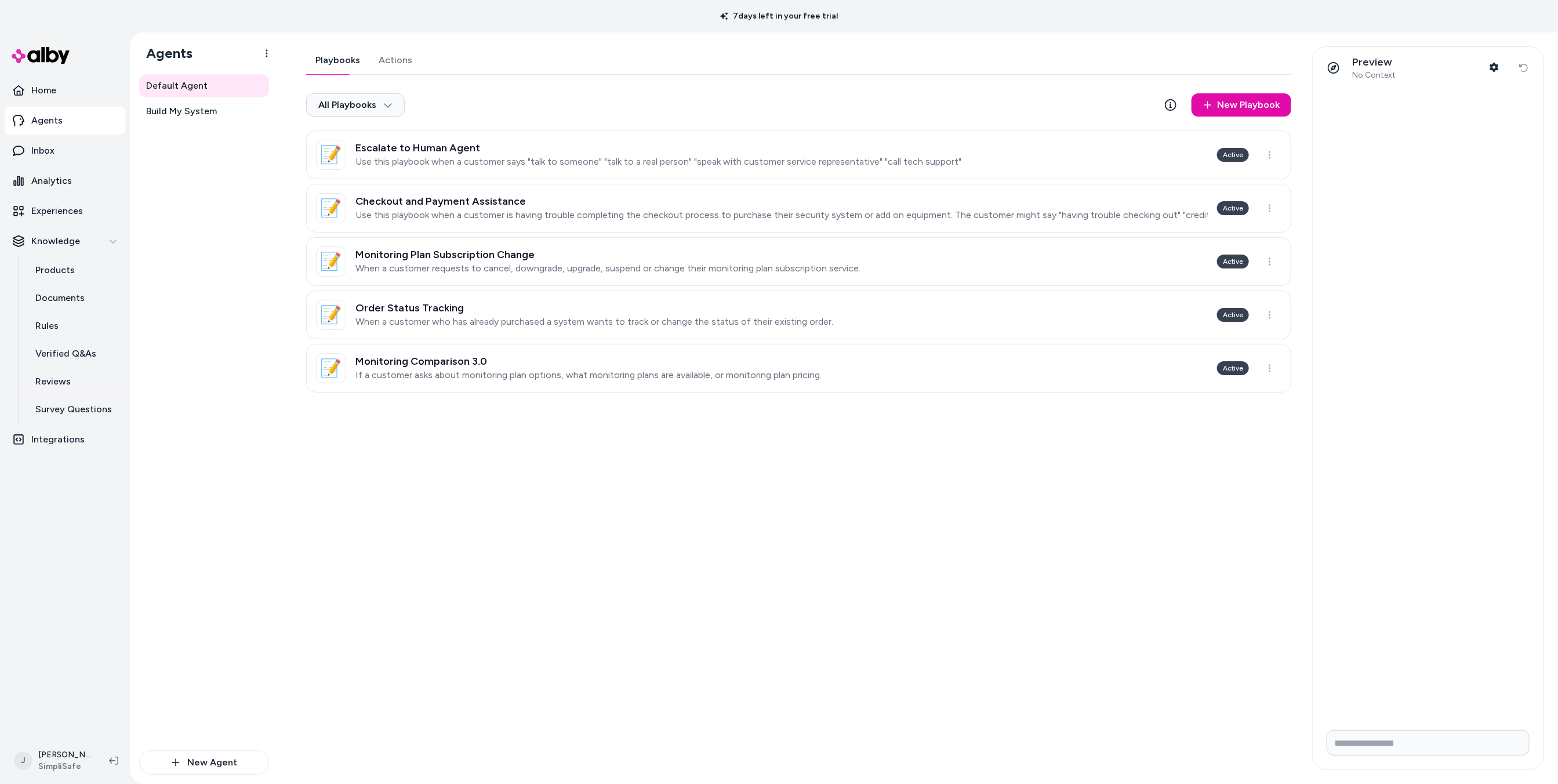
click at [55, 122] on p "Agents" at bounding box center [46, 121] width 31 height 14
click at [50, 153] on p "Inbox" at bounding box center [42, 150] width 23 height 14
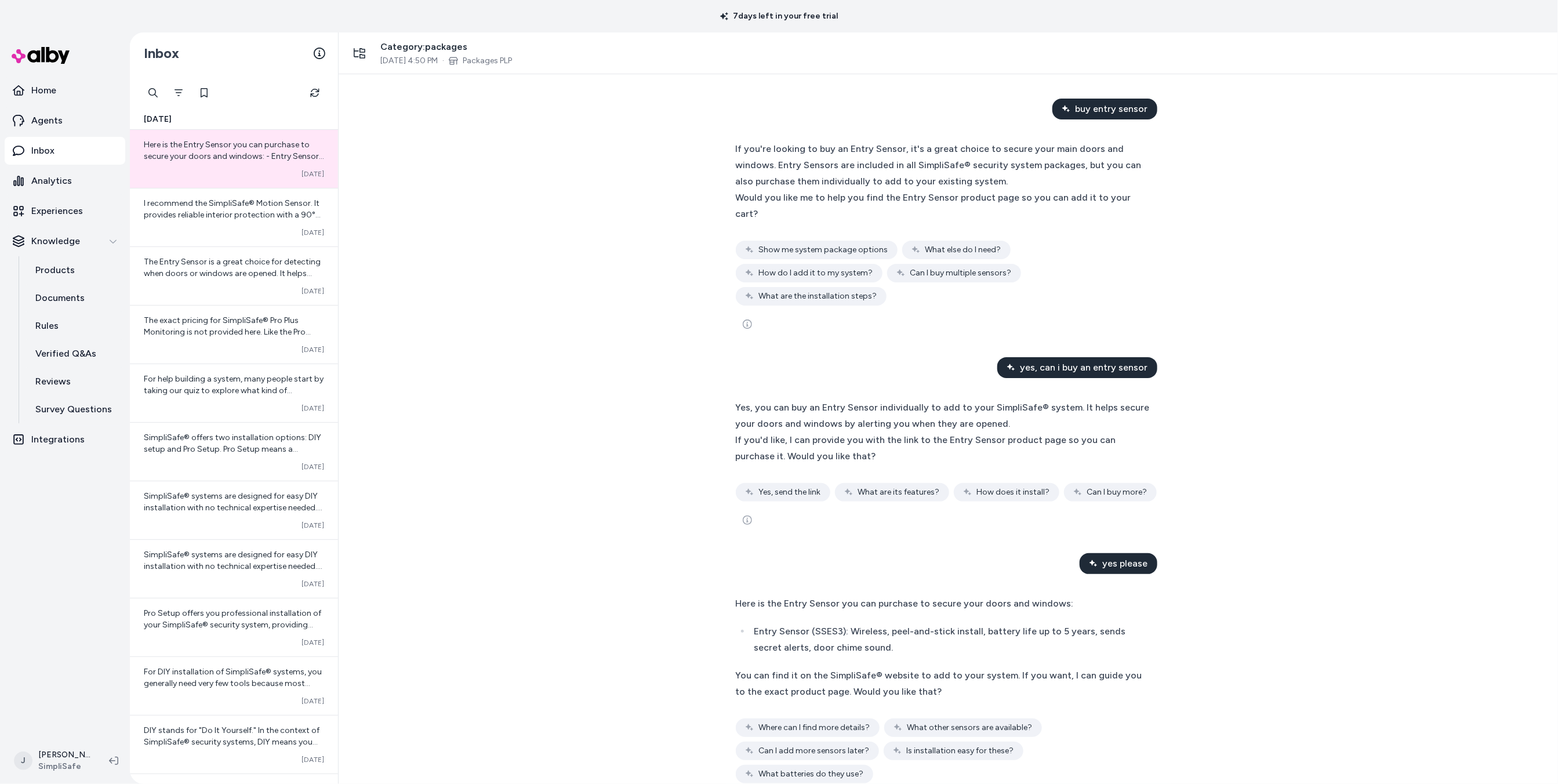
scroll to position [8, 0]
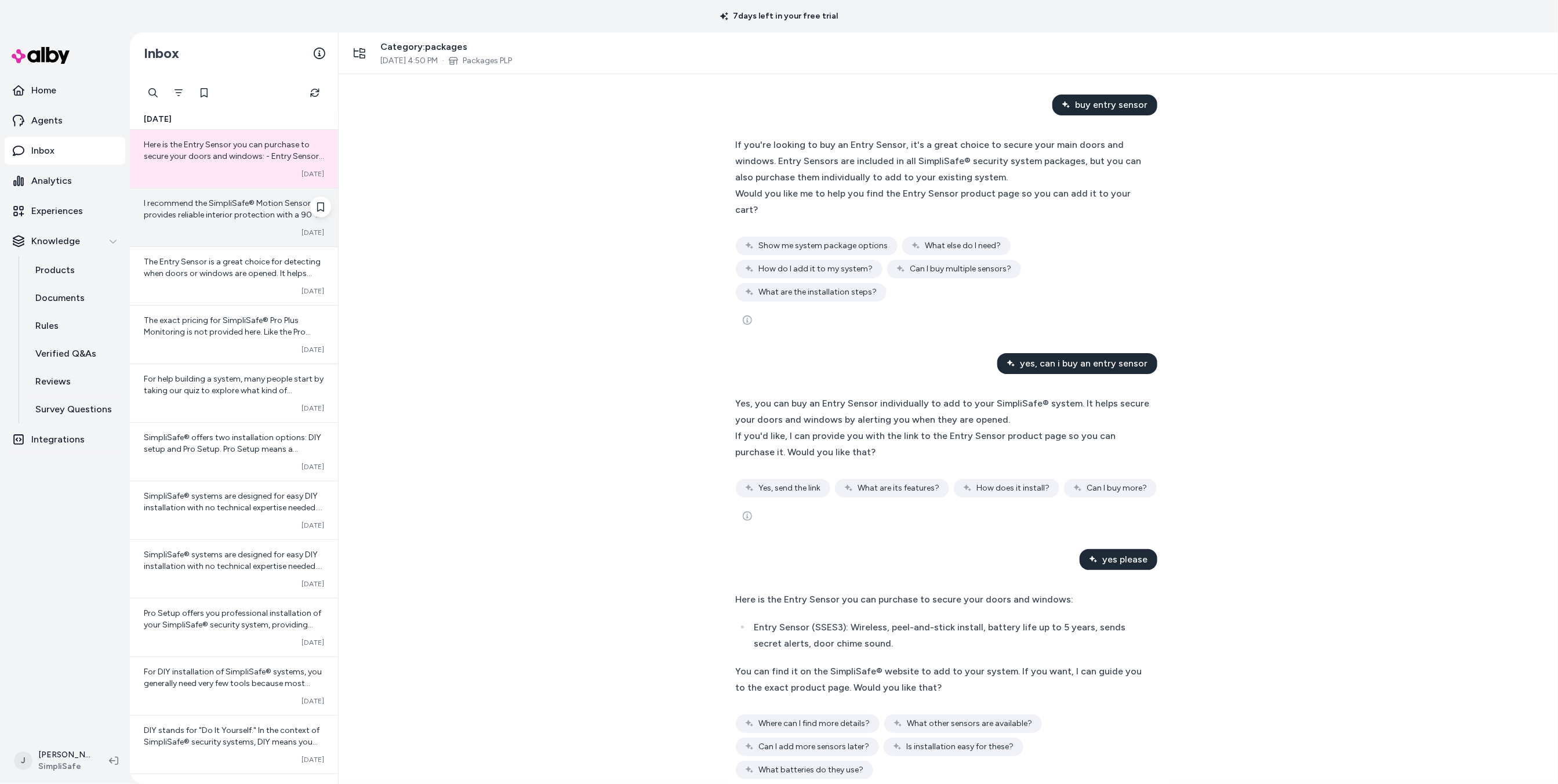
click at [202, 211] on span "I recommend the SimpliSafe® Motion Sensor. It provides reliable interior protec…" at bounding box center [233, 272] width 180 height 149
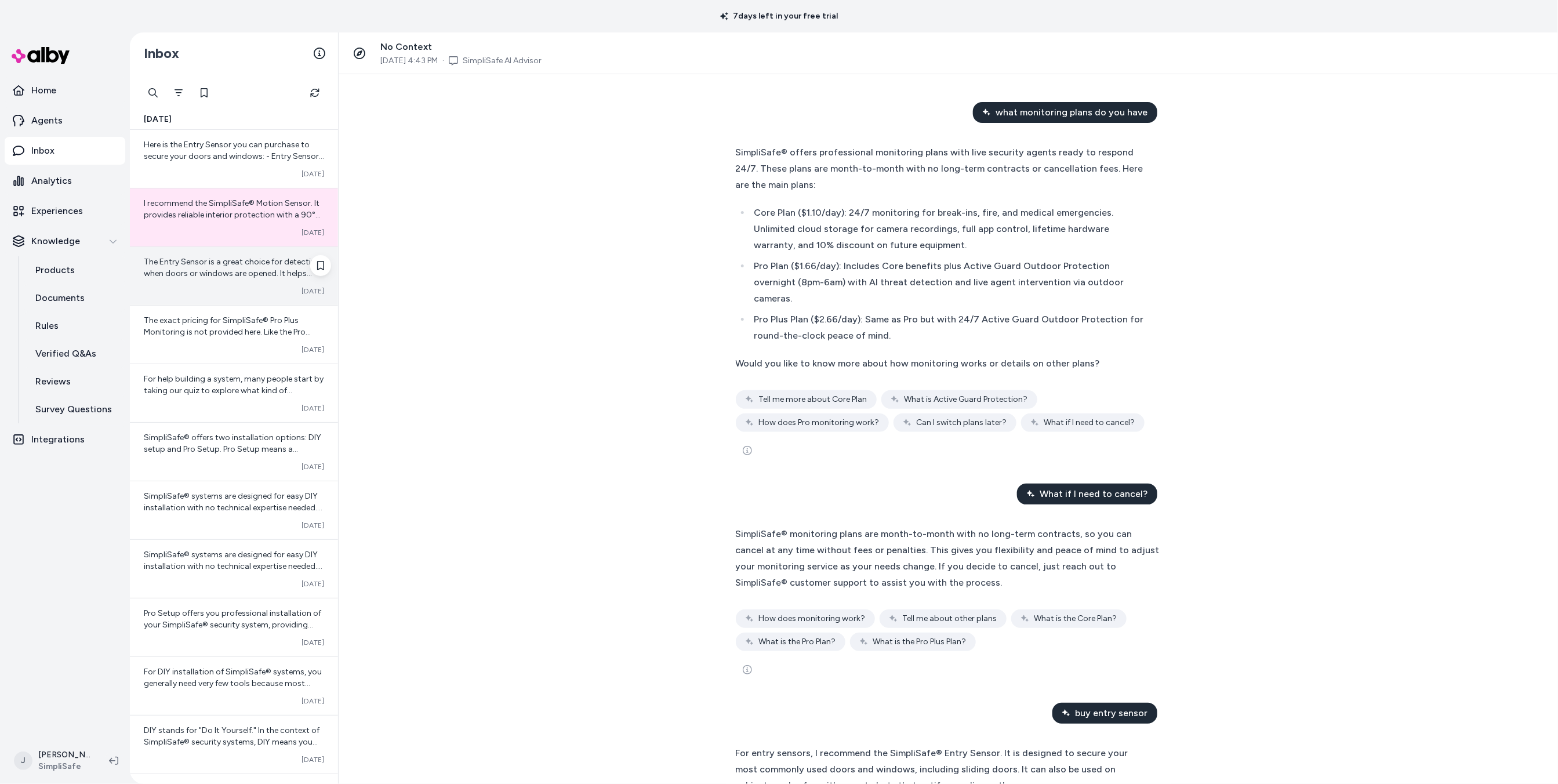
click at [216, 256] on div "The Entry Sensor is a great choice for detecting when doors or windows are open…" at bounding box center [234, 268] width 180 height 23
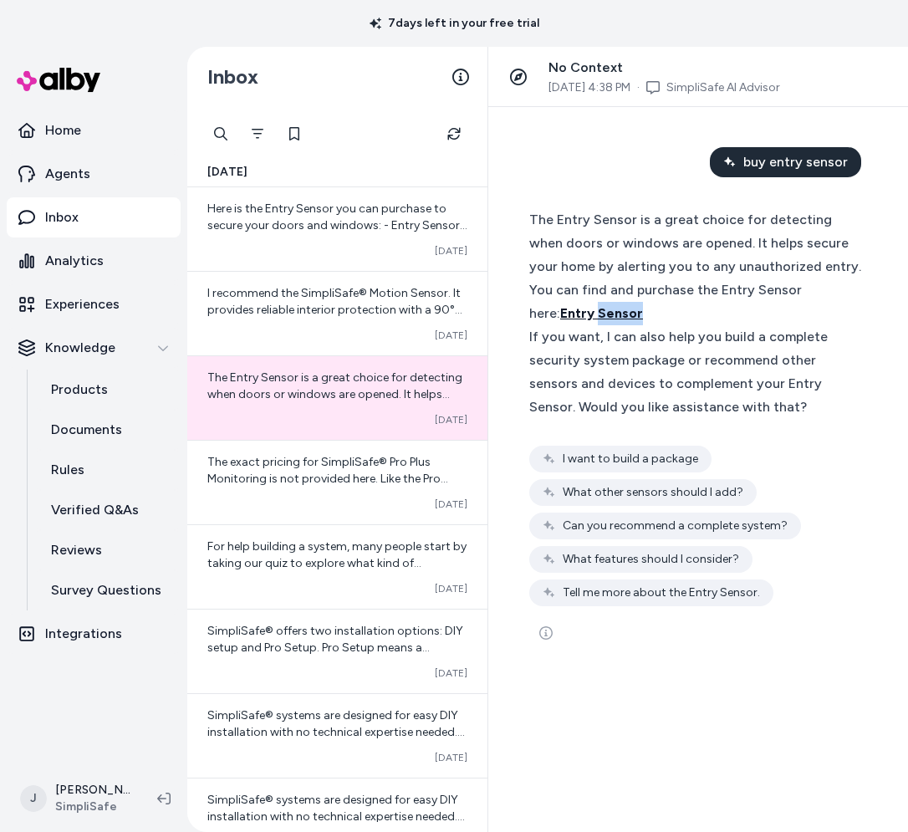
click at [368, 38] on div "7 days left in your free trial" at bounding box center [454, 23] width 908 height 47
click at [83, 130] on link "Home" at bounding box center [94, 130] width 174 height 40
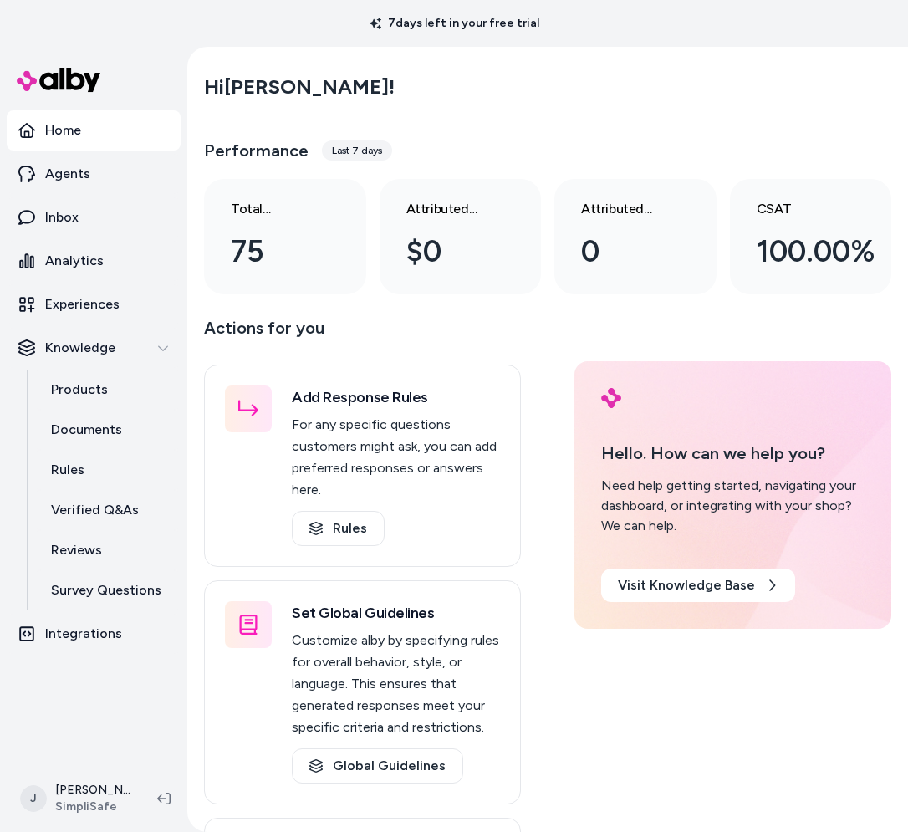
click at [105, 802] on html "7 days left in your free trial Home Agents Inbox Analytics Experiences Knowledg…" at bounding box center [454, 416] width 908 height 832
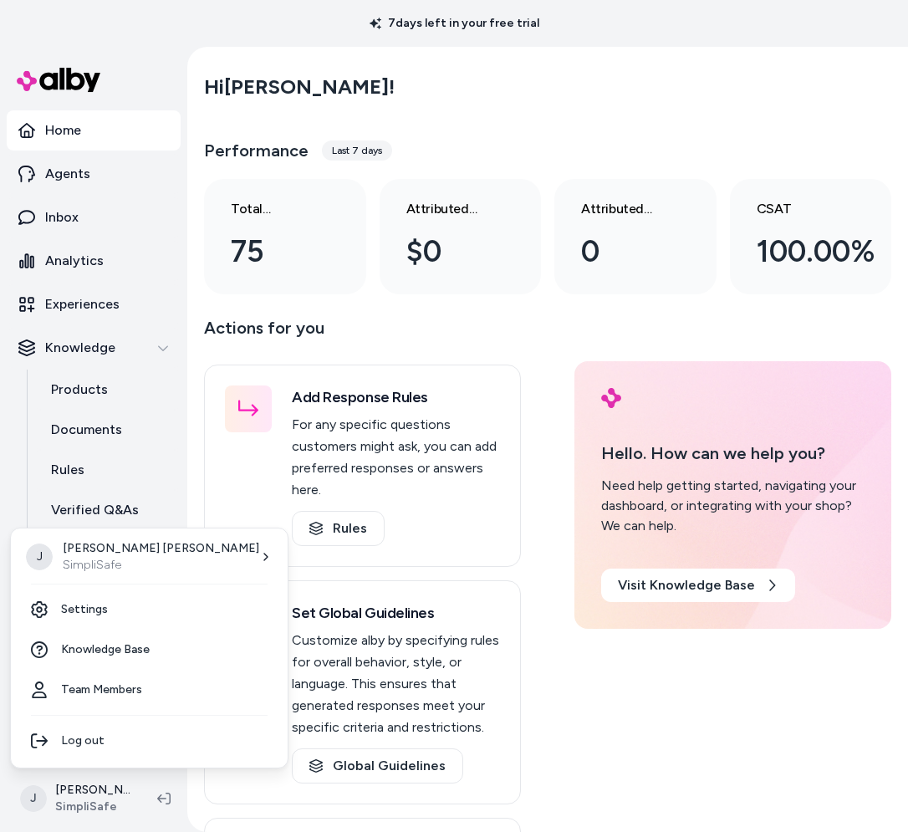
click at [25, 804] on html "7 days left in your free trial Home Agents Inbox Analytics Experiences Knowledg…" at bounding box center [454, 416] width 908 height 832
click at [41, 797] on html "7 days left in your free trial Home Agents Inbox Analytics Experiences Knowledg…" at bounding box center [454, 416] width 908 height 832
click at [96, 610] on link "Settings" at bounding box center [149, 610] width 263 height 40
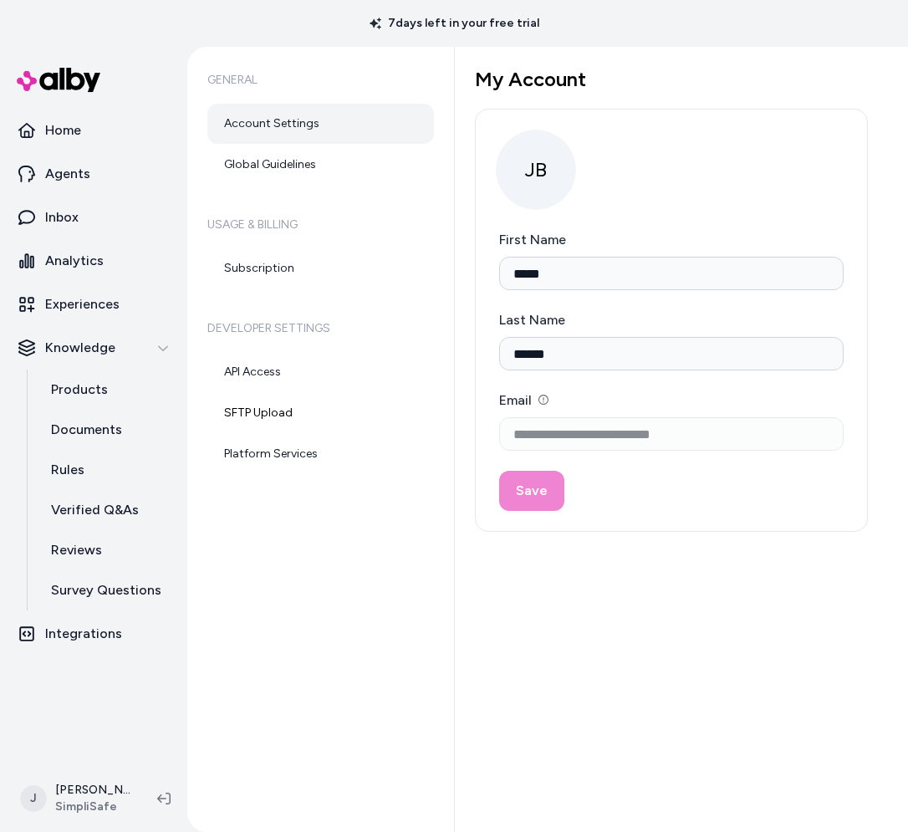
click at [31, 799] on html "**********" at bounding box center [454, 416] width 908 height 832
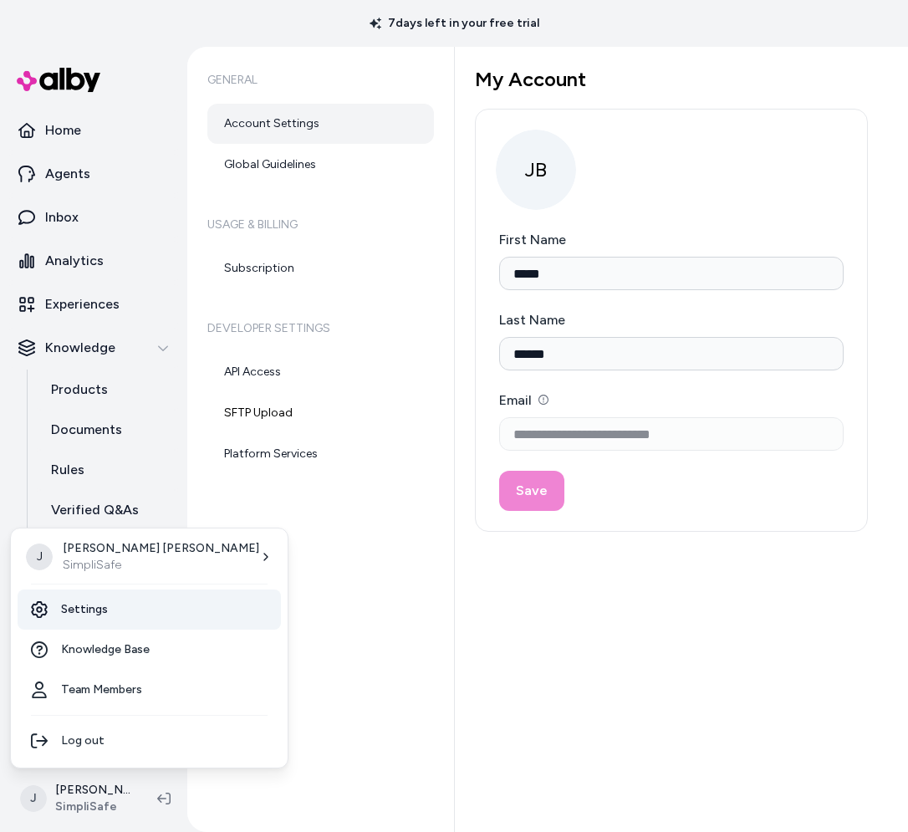
click at [92, 619] on link "Settings" at bounding box center [149, 610] width 263 height 40
click at [29, 812] on html "**********" at bounding box center [454, 416] width 908 height 832
click at [99, 685] on link "Team Members" at bounding box center [149, 690] width 263 height 40
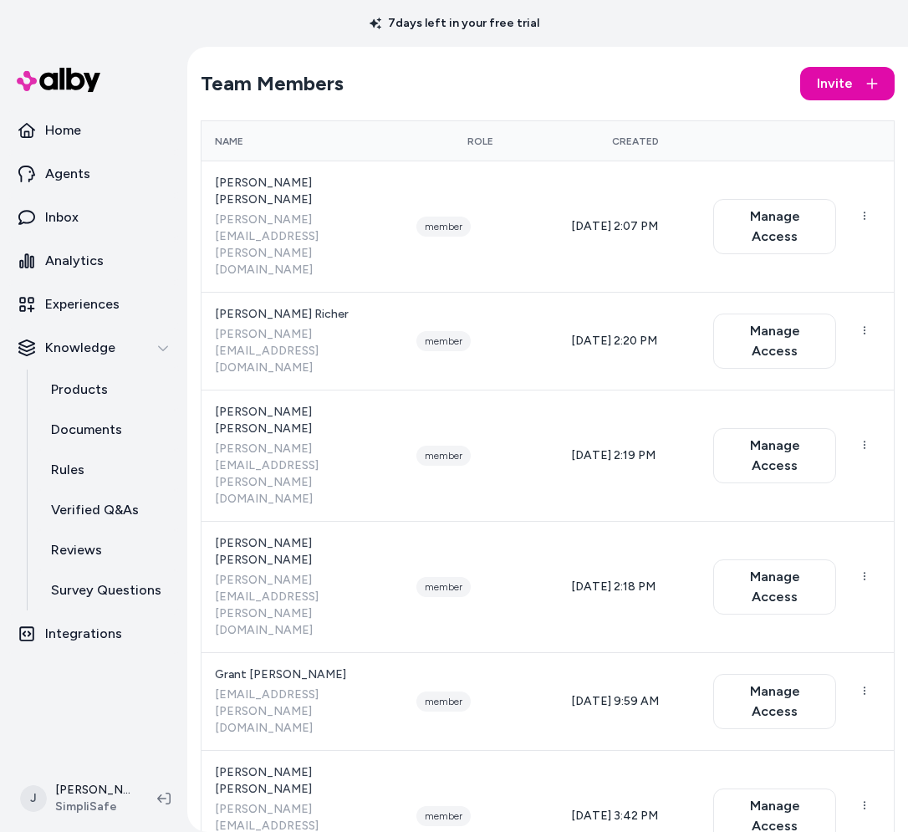
click at [852, 92] on span "Invite" at bounding box center [835, 84] width 36 height 20
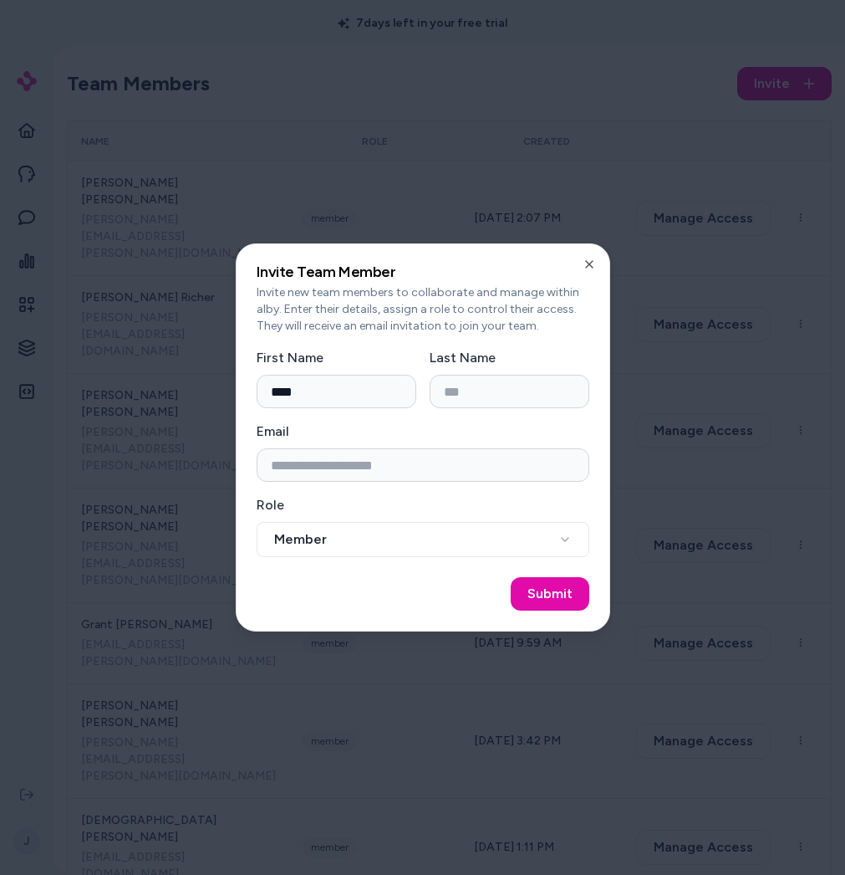
type input "****"
click at [511, 397] on input "Last Name" at bounding box center [510, 391] width 160 height 33
type input "*"
type input "*******"
click at [420, 457] on input "Email" at bounding box center [423, 464] width 333 height 33
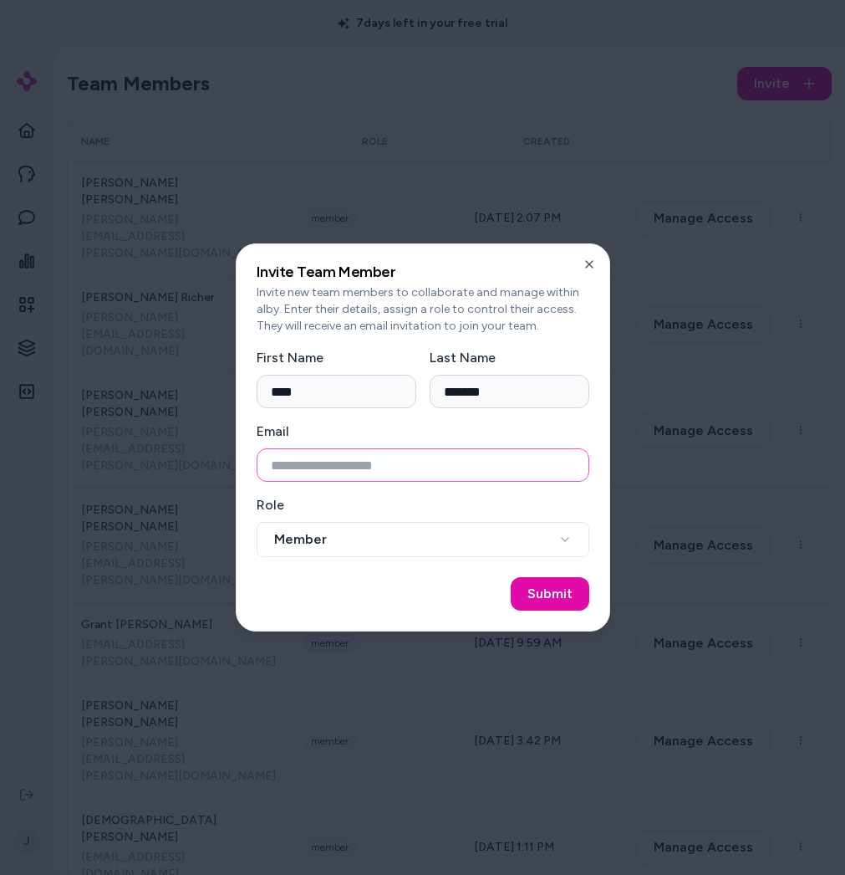
paste input "**********"
type input "**********"
click at [547, 590] on button "Submit" at bounding box center [550, 593] width 79 height 33
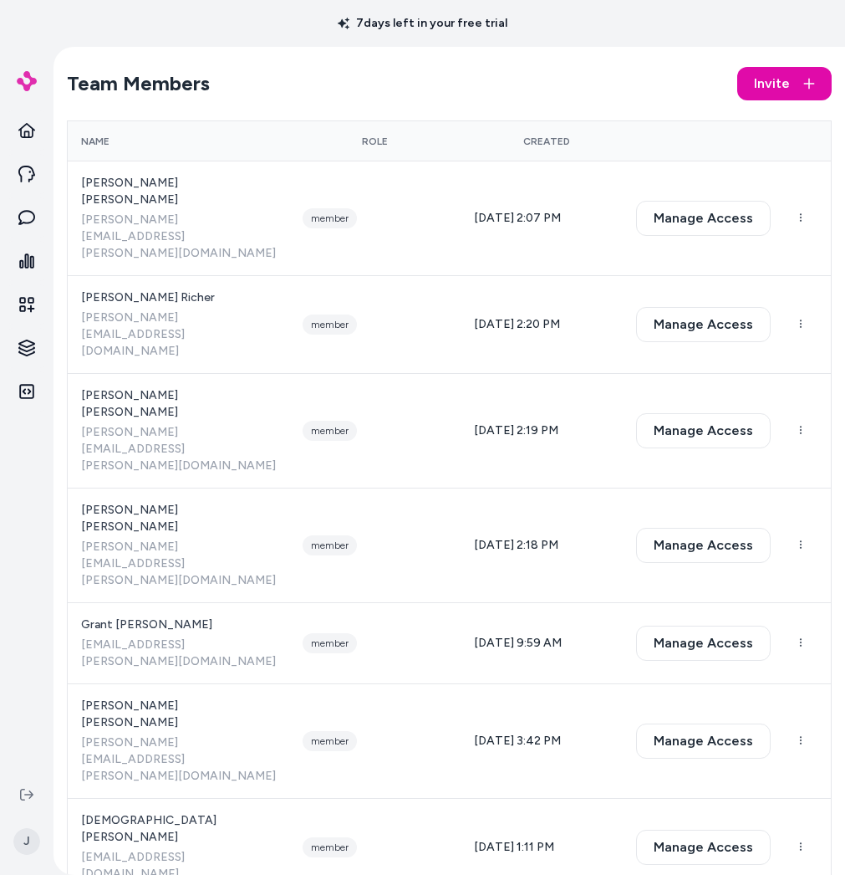
scroll to position [588, 0]
